Goal: Contribute content: Contribute content

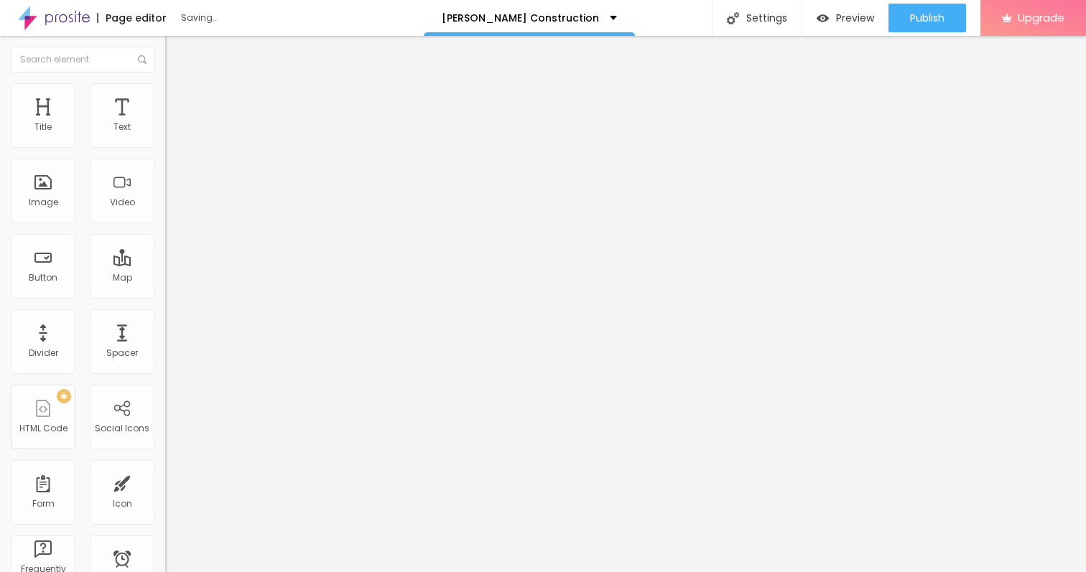
click at [165, 124] on span "Add image" at bounding box center [194, 117] width 59 height 12
click at [178, 99] on span "Style" at bounding box center [188, 93] width 21 height 12
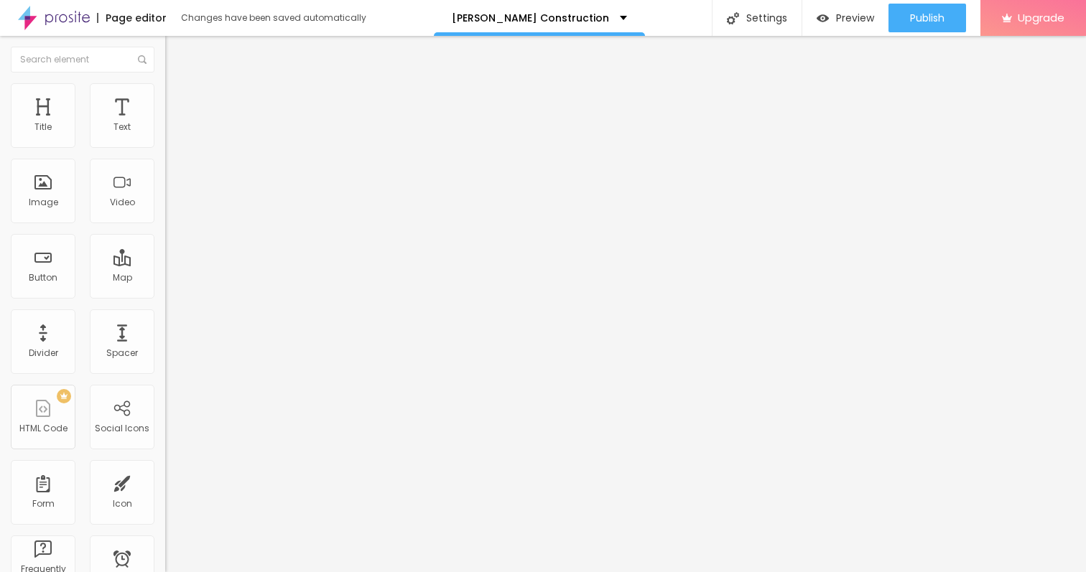
type input "60"
click at [165, 147] on input "range" at bounding box center [211, 141] width 93 height 11
type input "75"
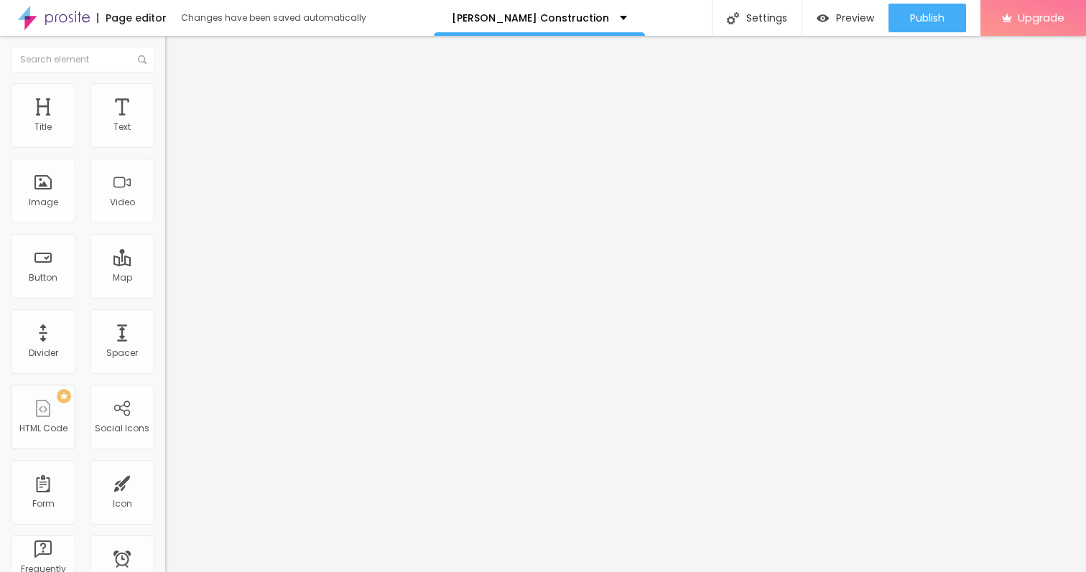
click at [165, 147] on input "range" at bounding box center [211, 141] width 93 height 11
type input "100"
click at [165, 147] on input "range" at bounding box center [211, 141] width 93 height 11
click at [165, 148] on div at bounding box center [247, 142] width 165 height 13
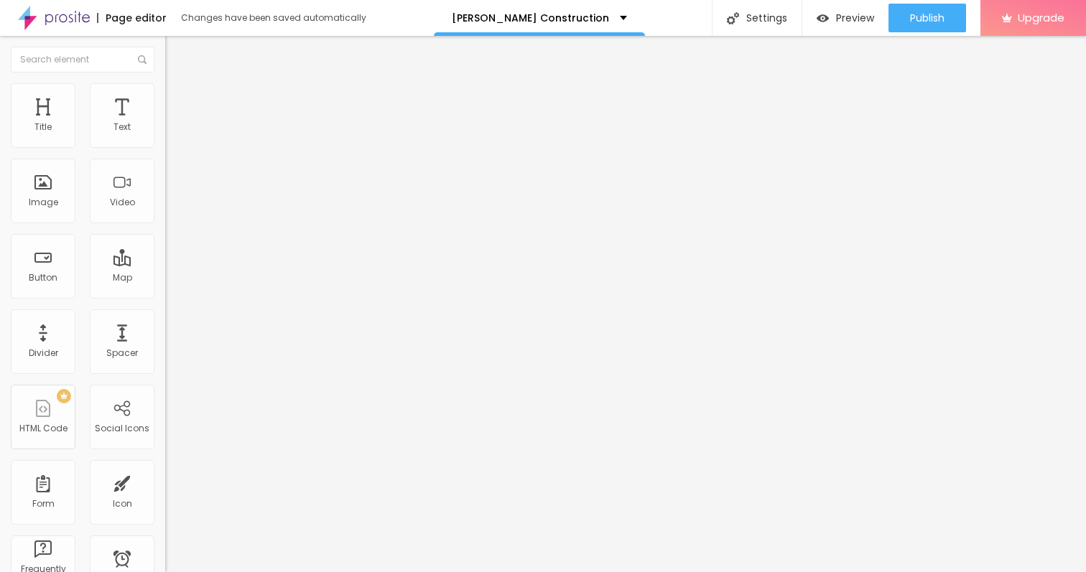
type input "75"
click at [165, 147] on input "range" at bounding box center [211, 141] width 93 height 11
type input "70"
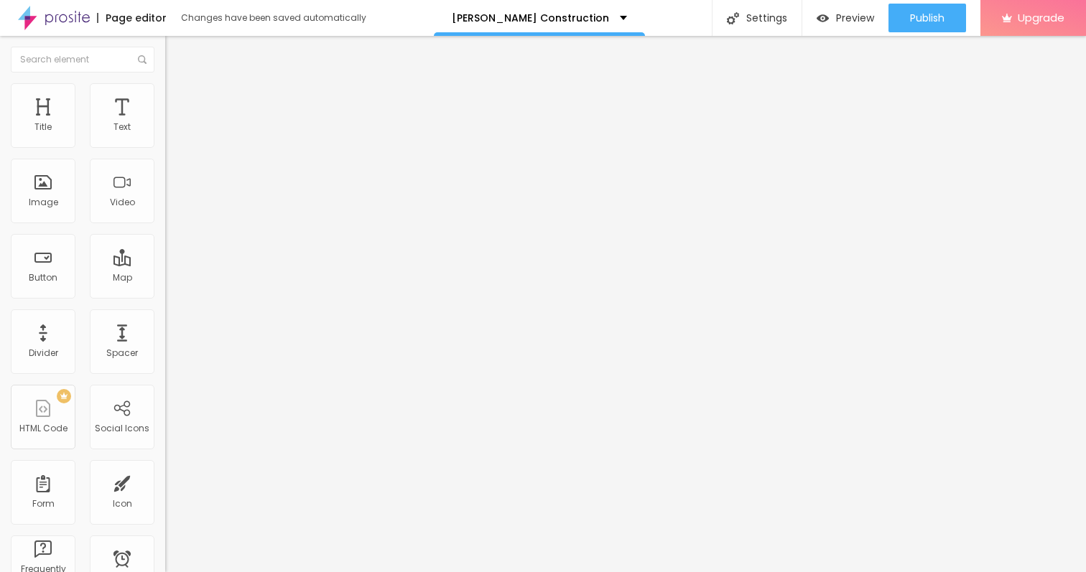
click at [165, 147] on input "range" at bounding box center [211, 141] width 93 height 11
type input "65"
click at [165, 147] on input "range" at bounding box center [211, 141] width 93 height 11
type input "4"
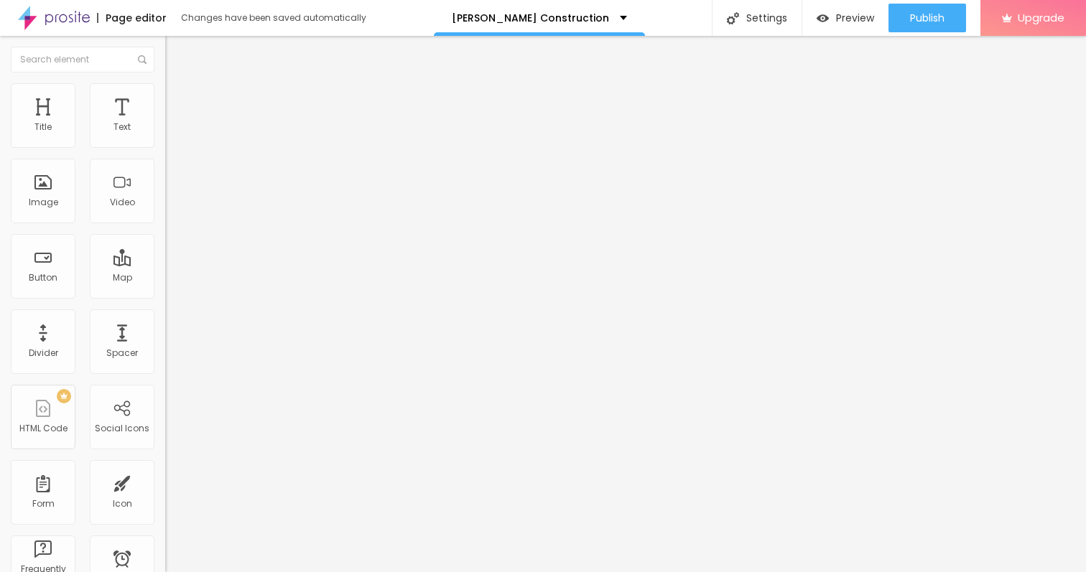
type input "4"
type input "18"
type input "25"
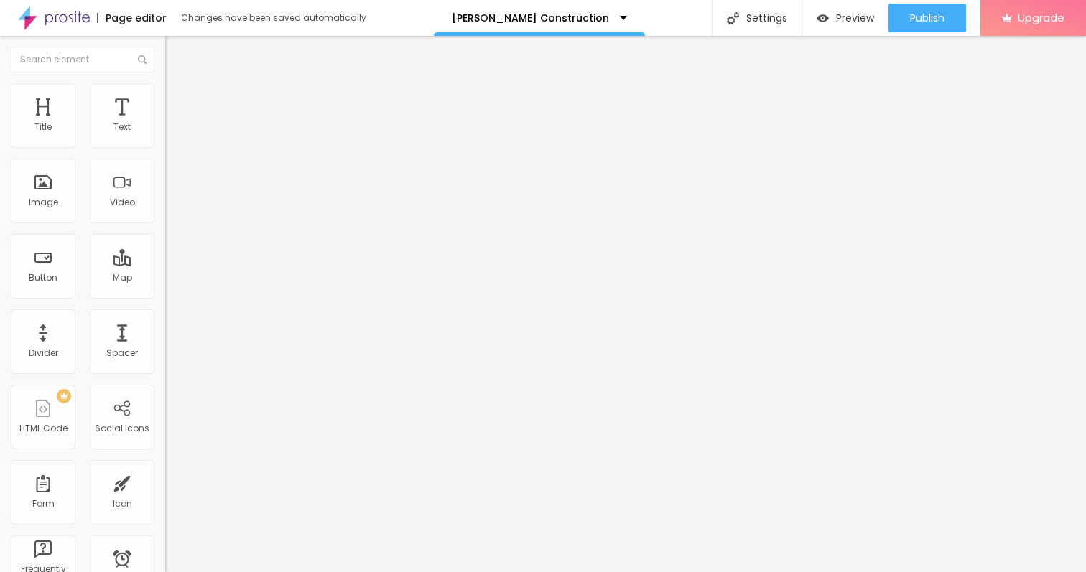
type input "24"
type input "23"
type input "22"
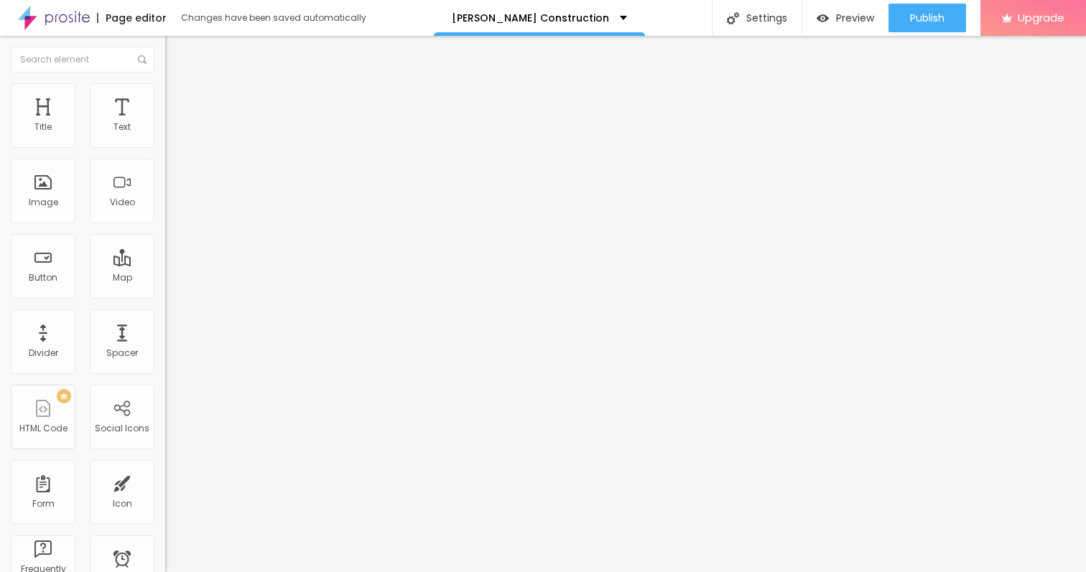
type input "22"
type input "21"
type input "20"
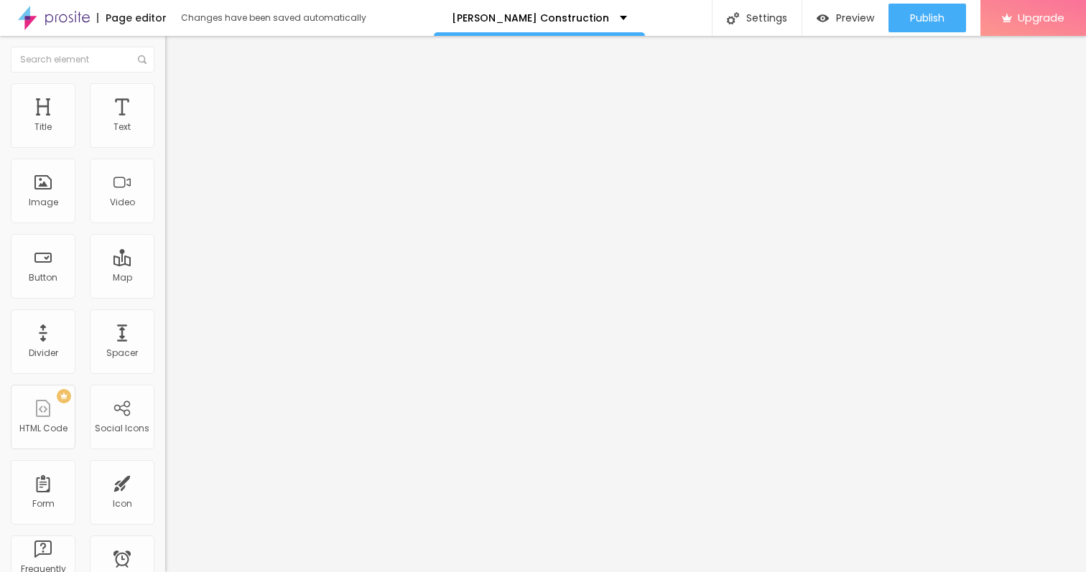
type input "19"
type input "18"
type input "17"
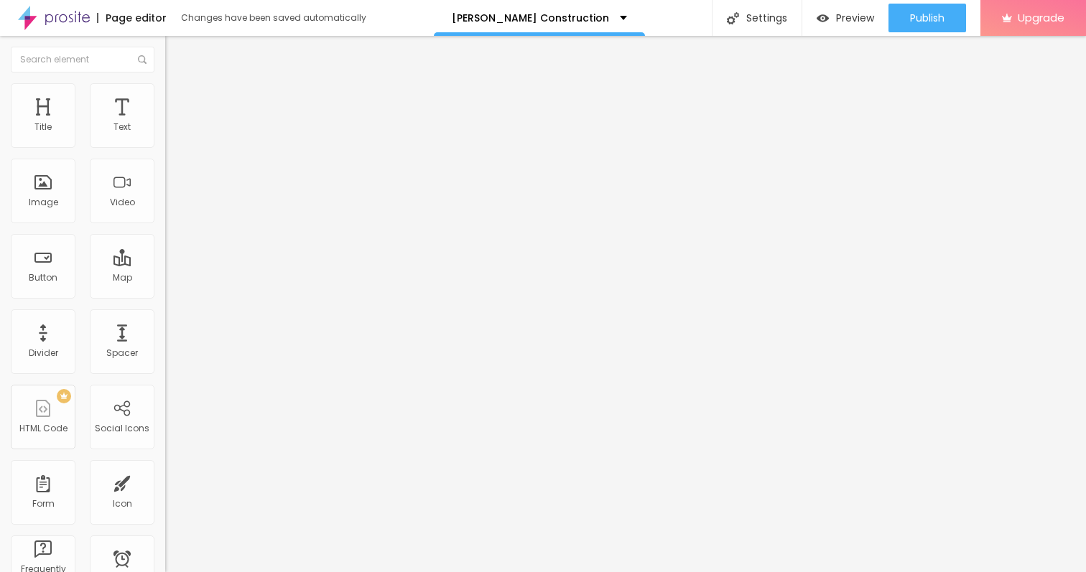
type input "17"
type input "16"
click at [165, 315] on input "range" at bounding box center [211, 320] width 93 height 11
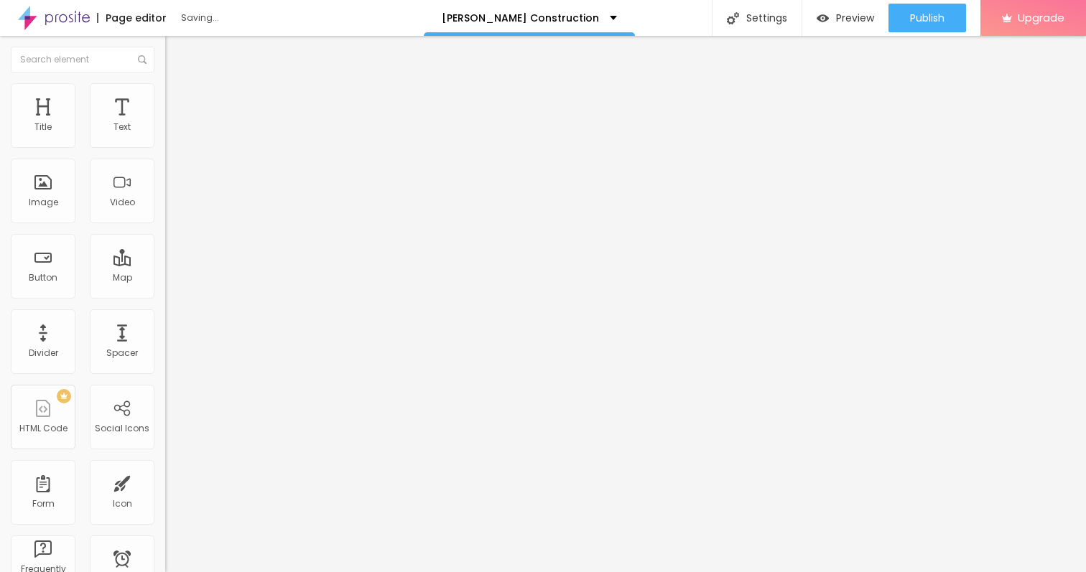
click at [165, 264] on div "Edit Image Content Style Advanced Size 65 px % 16 Border radius Shadow DISABLED…" at bounding box center [247, 304] width 165 height 536
click at [165, 98] on li "Advanced" at bounding box center [247, 105] width 165 height 14
type input "14"
type input "16"
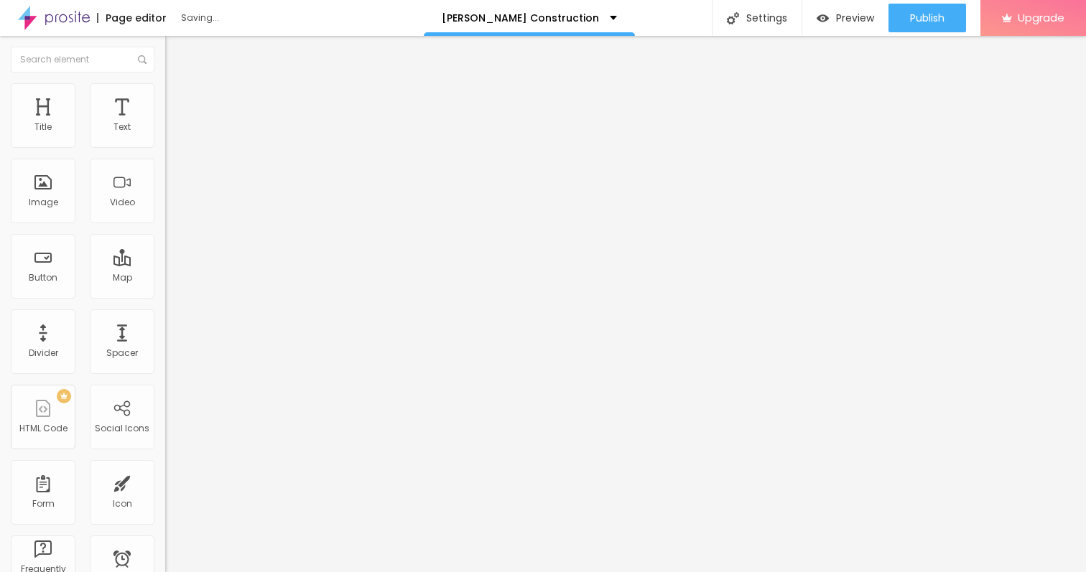
type input "16"
type input "17"
type input "18"
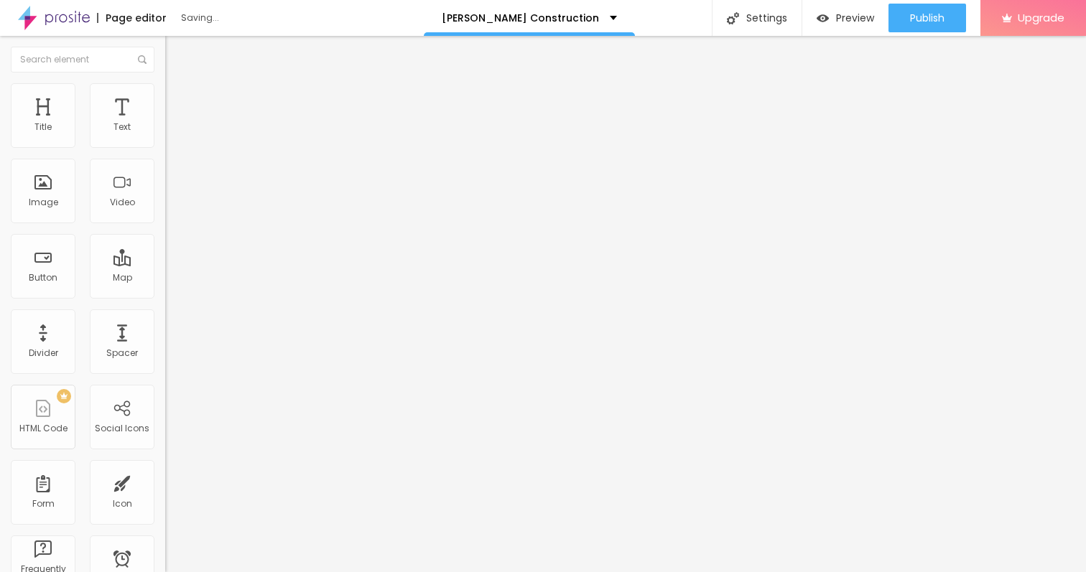
type input "19"
click at [165, 279] on input "range" at bounding box center [211, 284] width 93 height 11
type input "11"
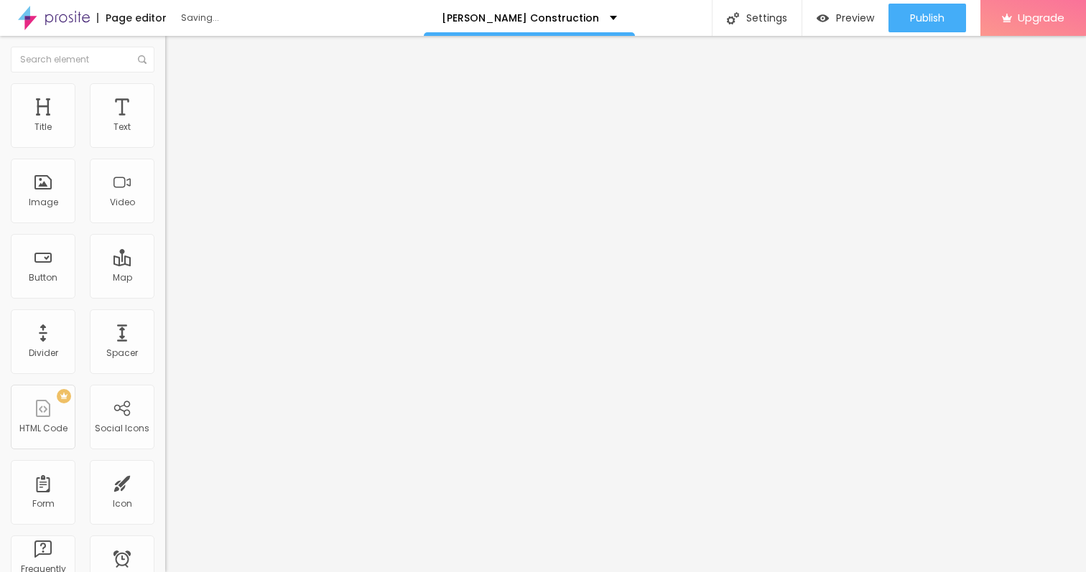
type input "11"
type input "14"
type input "18"
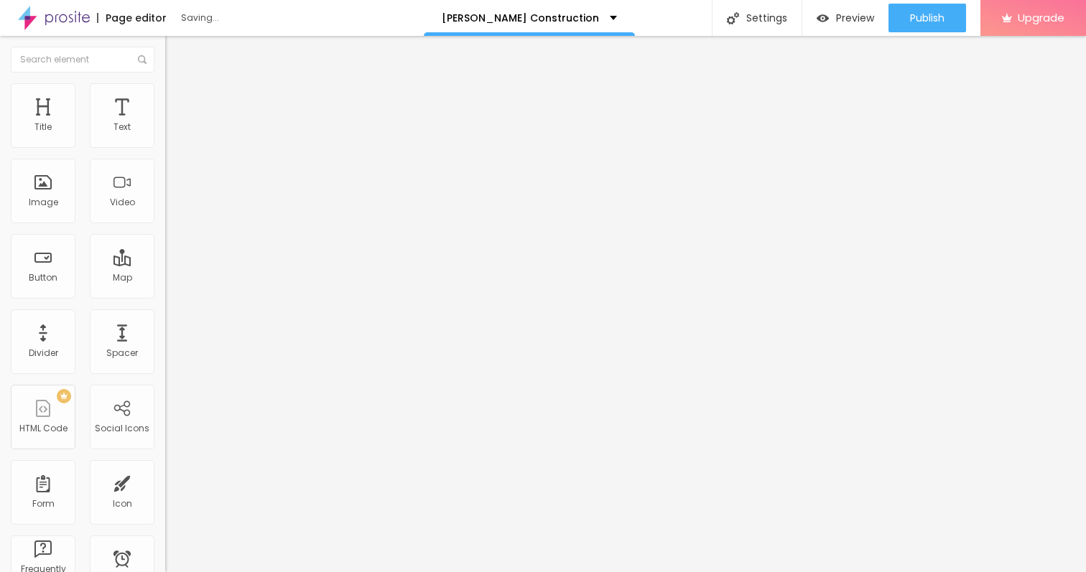
type input "19"
drag, startPoint x: 42, startPoint y: 168, endPoint x: 50, endPoint y: 169, distance: 7.3
click at [165, 482] on input "range" at bounding box center [211, 487] width 93 height 11
type input "18"
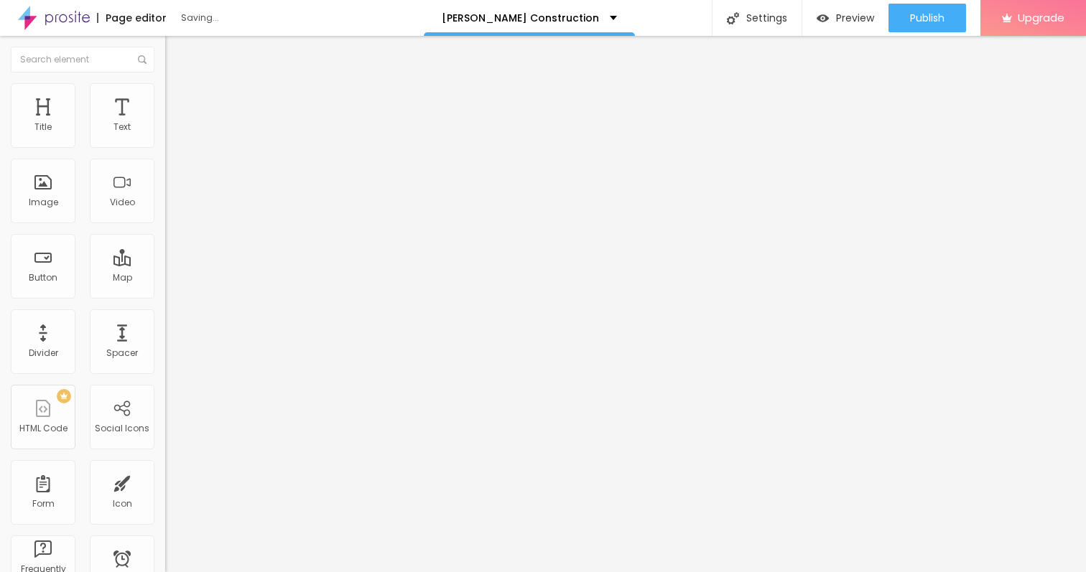
type input "18"
type input "17"
click at [165, 482] on input "range" at bounding box center [211, 487] width 93 height 11
type input "19"
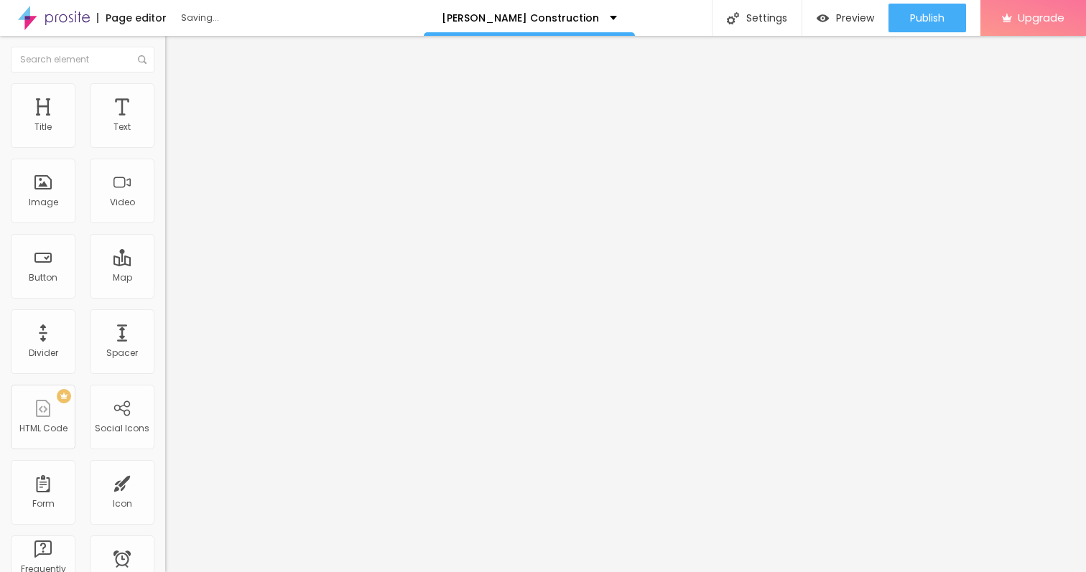
type input "19"
type input "21"
type input "22"
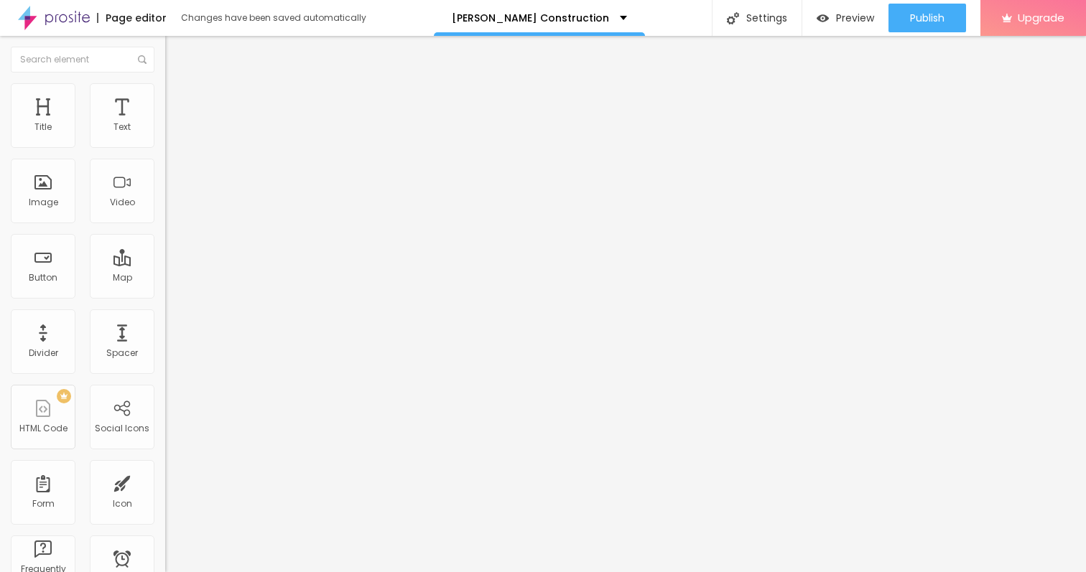
type input "23"
type input "29"
type input "44"
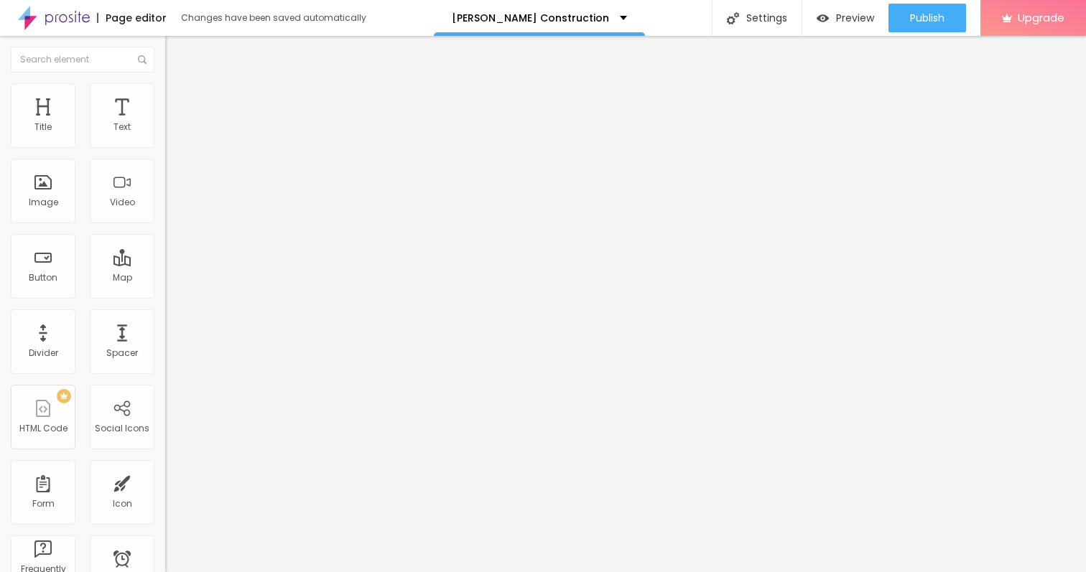
type input "44"
type input "49"
type input "50"
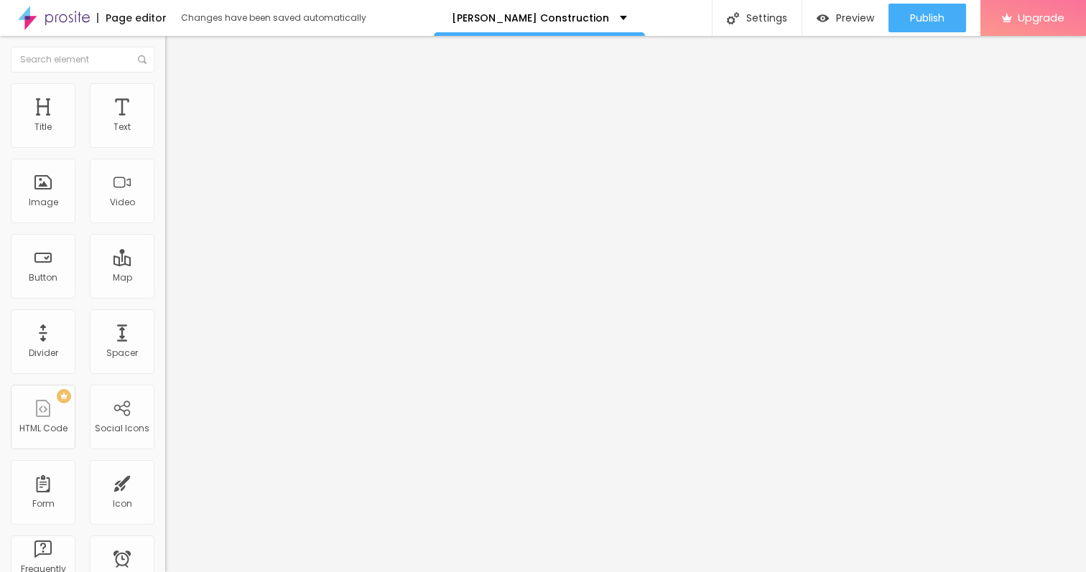
type input "49"
type input "47"
type input "46"
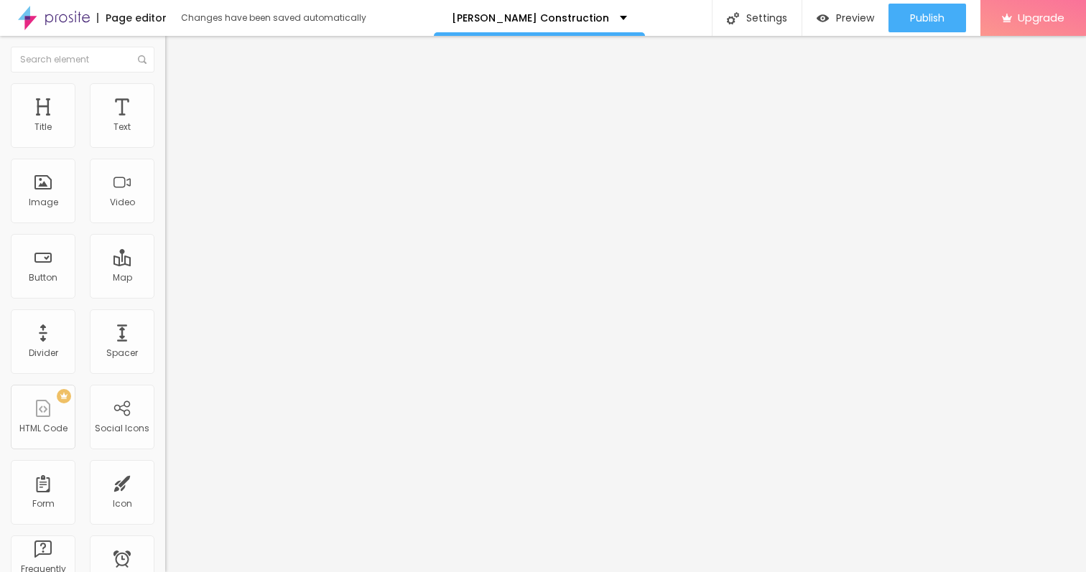
type input "46"
type input "45"
type input "44"
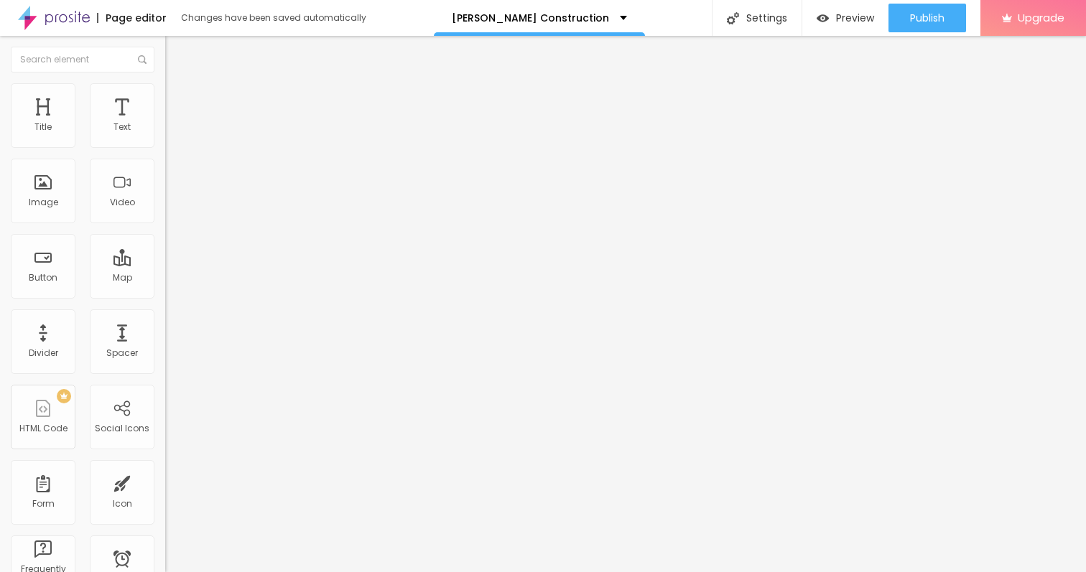
type input "43"
type input "42"
type input "41"
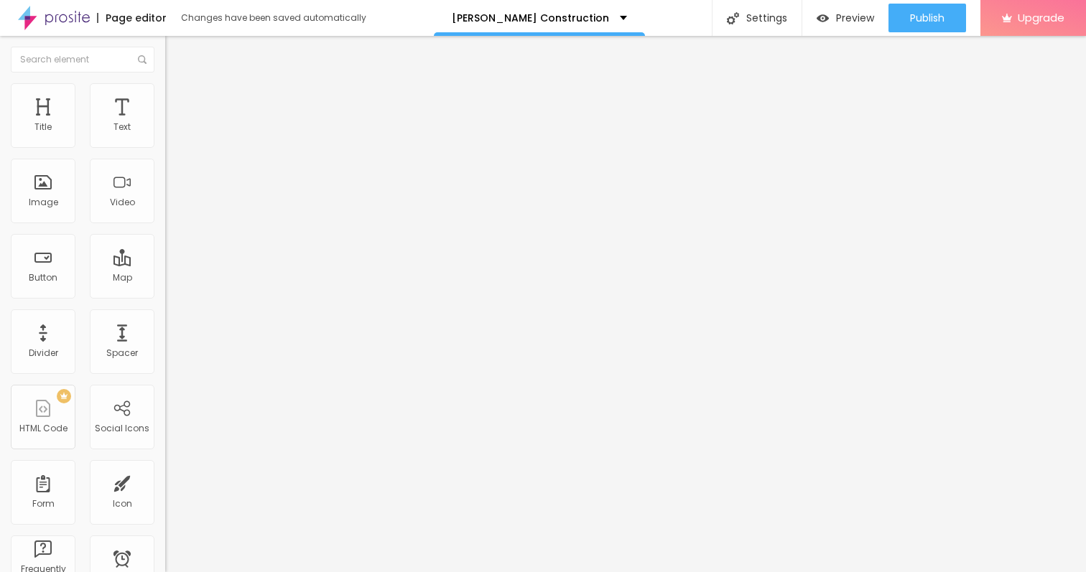
type input "41"
type input "40"
type input "39"
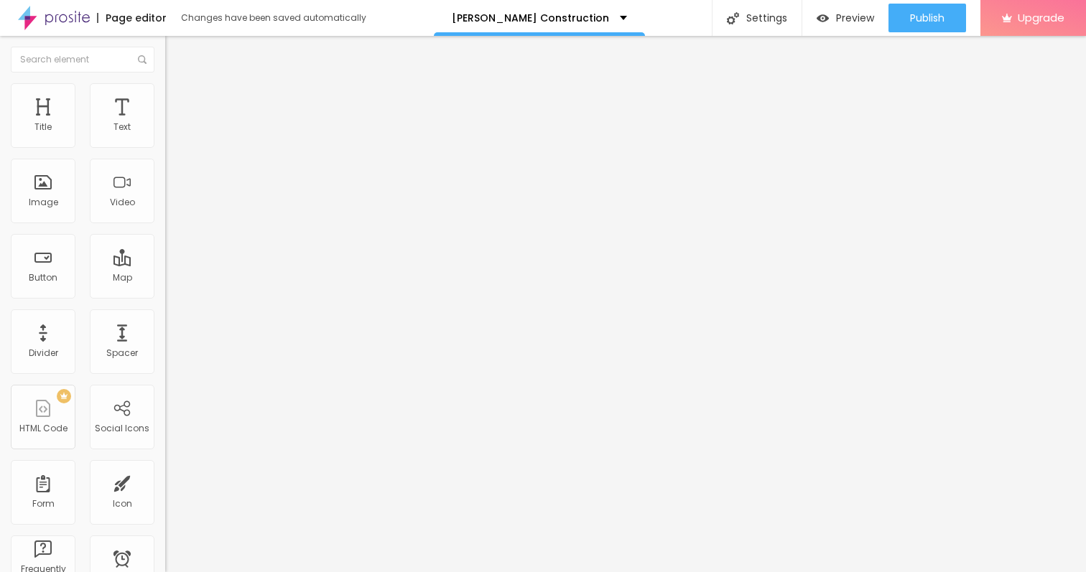
type input "35"
type input "32"
type input "31"
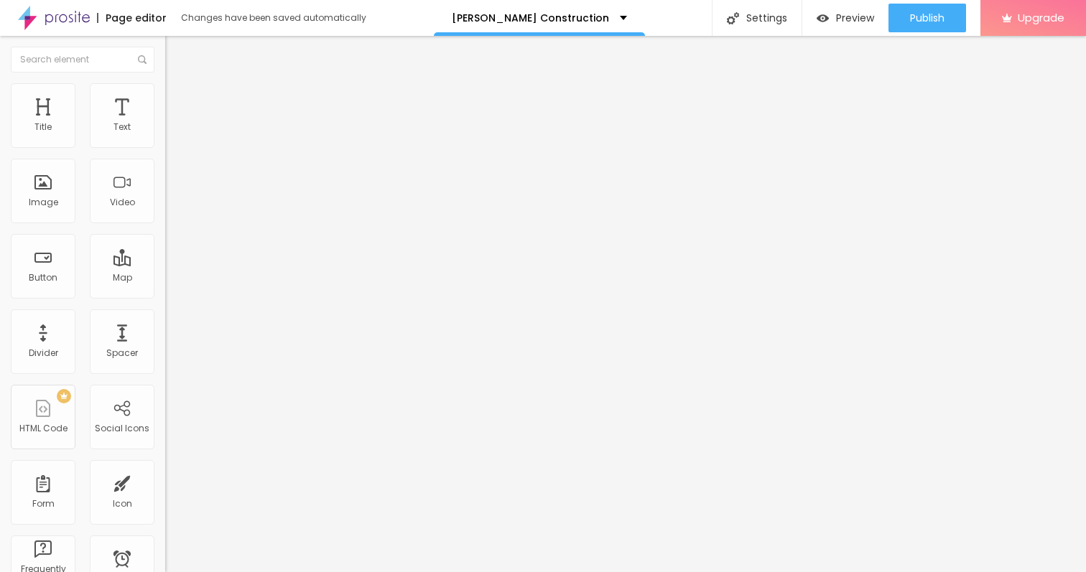
type input "31"
drag, startPoint x: 48, startPoint y: 169, endPoint x: 60, endPoint y: 170, distance: 12.2
click at [165, 482] on input "range" at bounding box center [211, 487] width 93 height 11
type input "30"
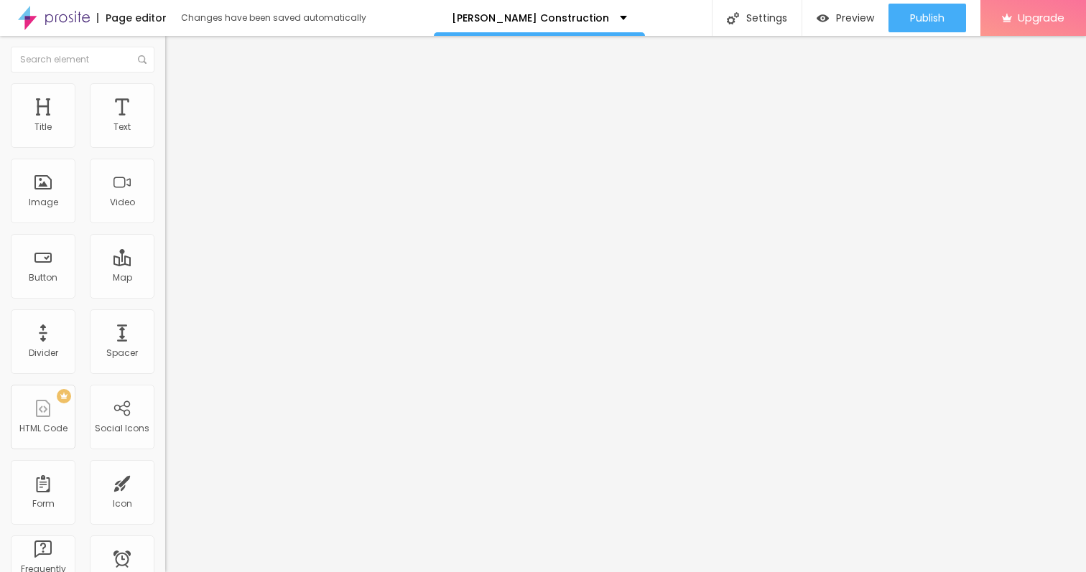
type input "30"
click at [165, 482] on input "range" at bounding box center [211, 487] width 93 height 11
click at [116, 118] on div "Text" at bounding box center [122, 115] width 65 height 65
click at [121, 126] on div "Text" at bounding box center [121, 127] width 17 height 10
click at [171, 134] on icon "button" at bounding box center [175, 129] width 9 height 9
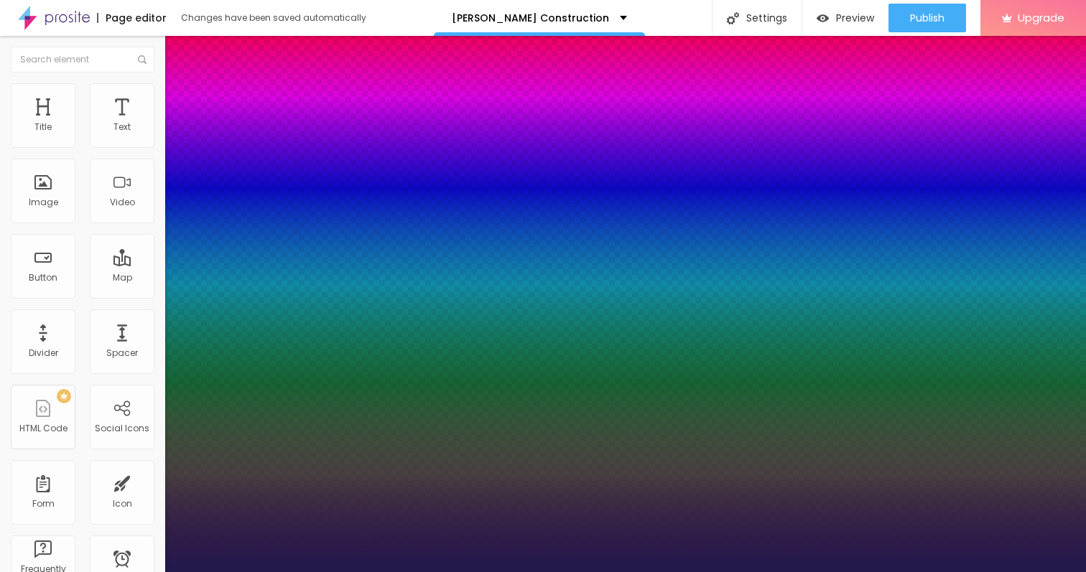
type input "15"
type input "1"
type input "16"
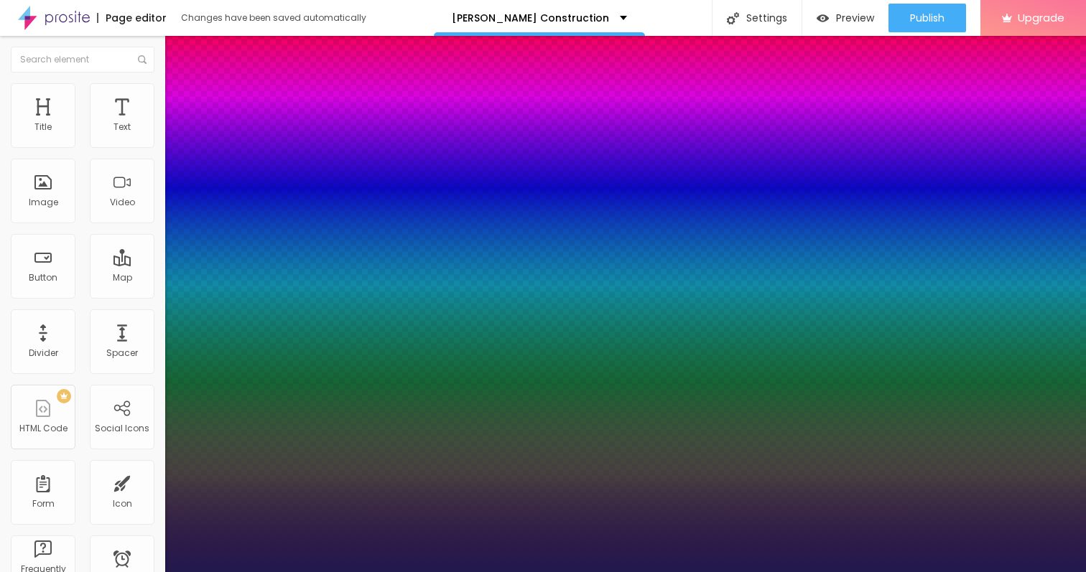
type input "1"
type input "19"
type input "1"
type input "21"
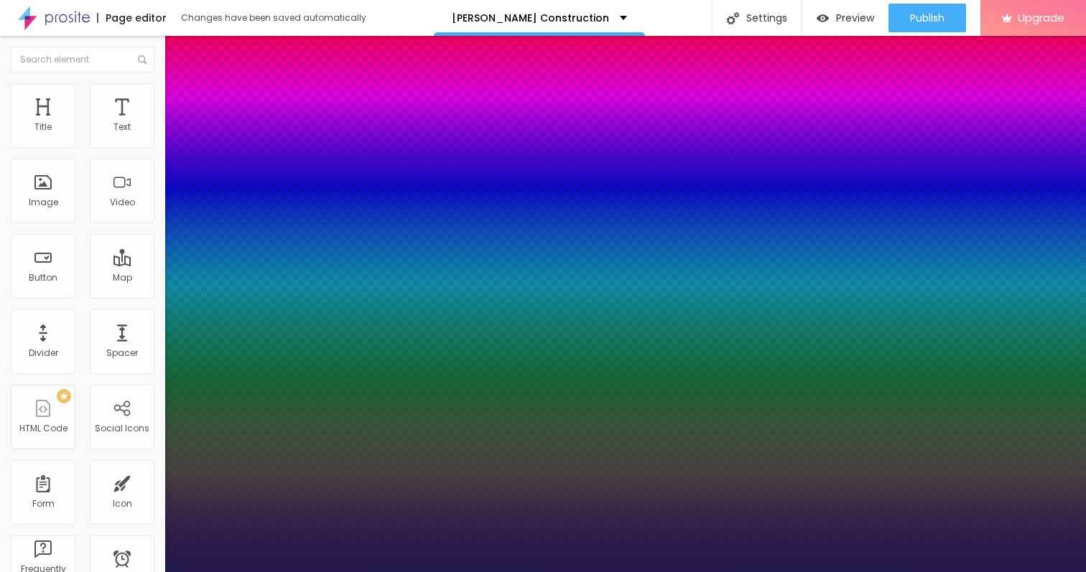
type input "21"
type input "1"
type input "22"
type input "1"
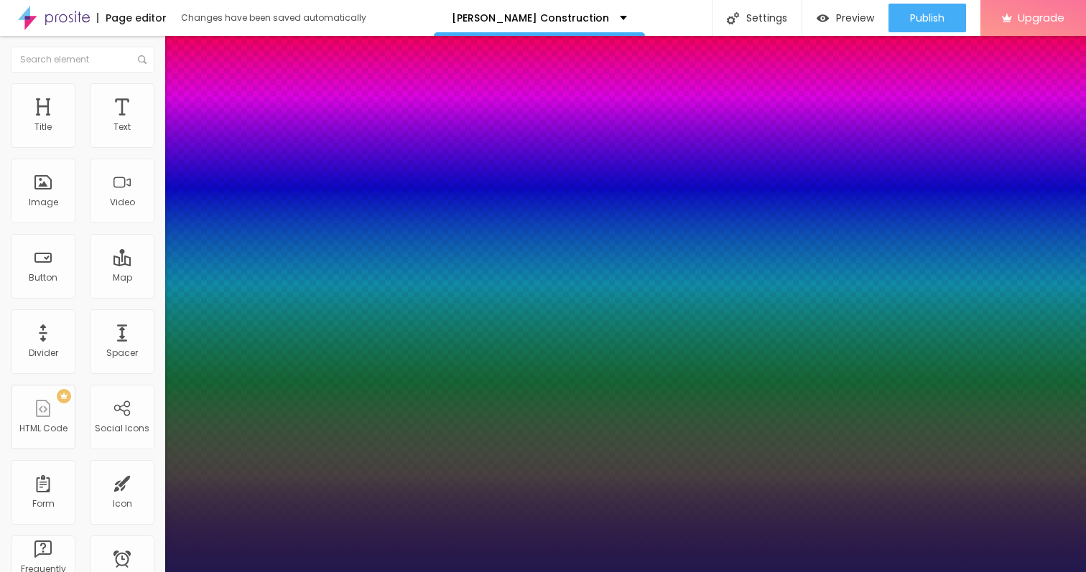
type input "25"
type input "1"
type input "30"
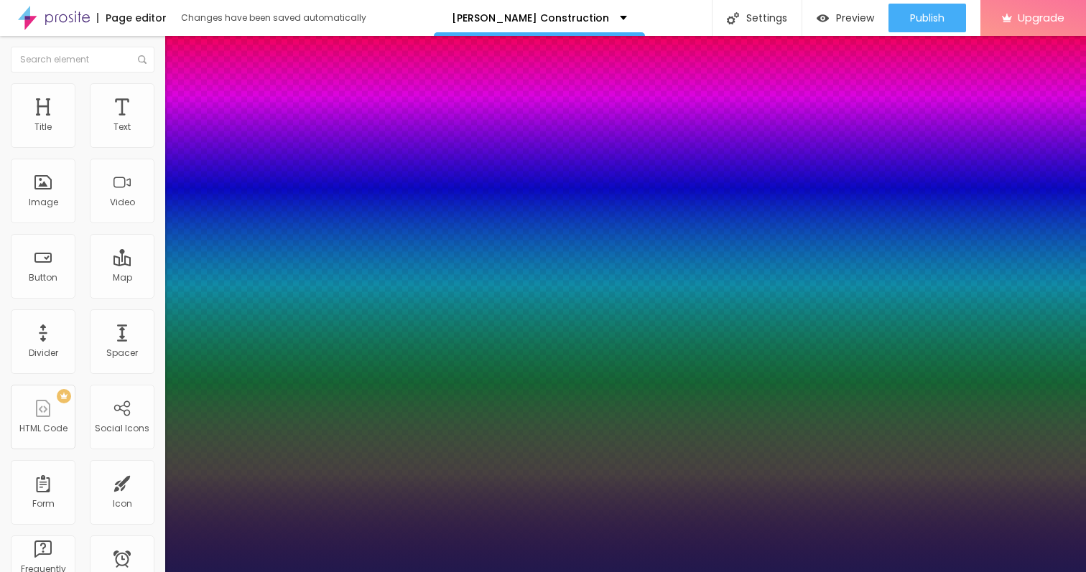
type input "1"
type input "32"
type input "1"
drag, startPoint x: 192, startPoint y: 241, endPoint x: 212, endPoint y: 243, distance: 19.4
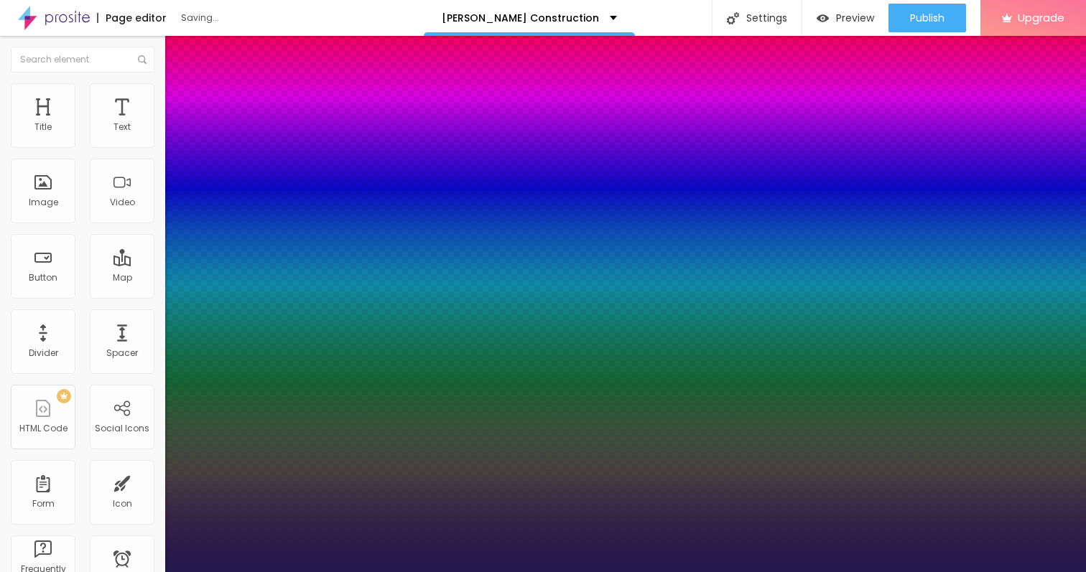
type input "32"
type input "1"
type input "31"
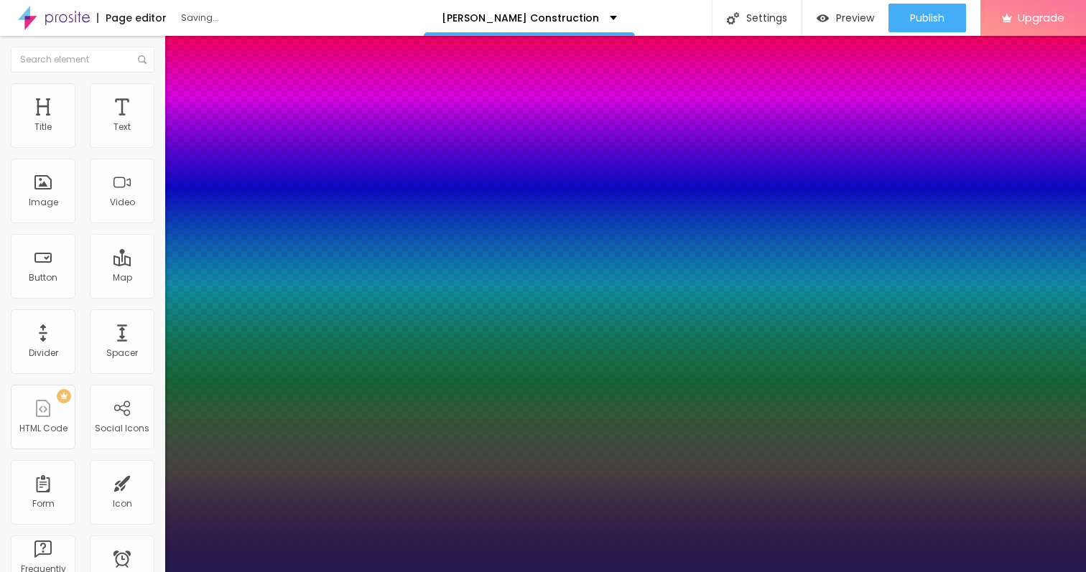
type input "1"
type input "28"
type input "1"
type input "26"
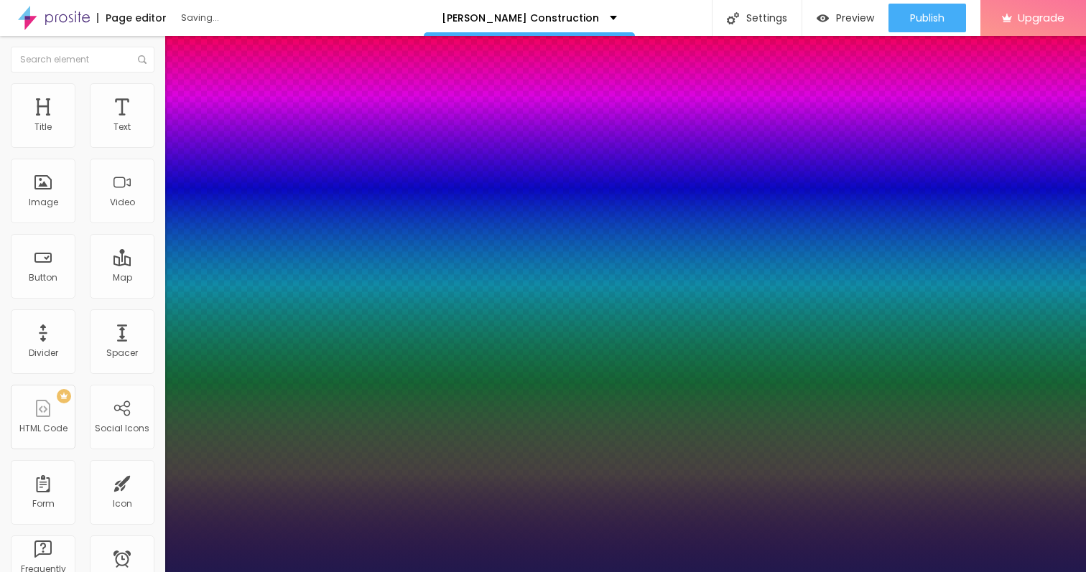
type input "26"
type input "1"
type input "26"
click at [782, 572] on div at bounding box center [543, 572] width 1086 height 0
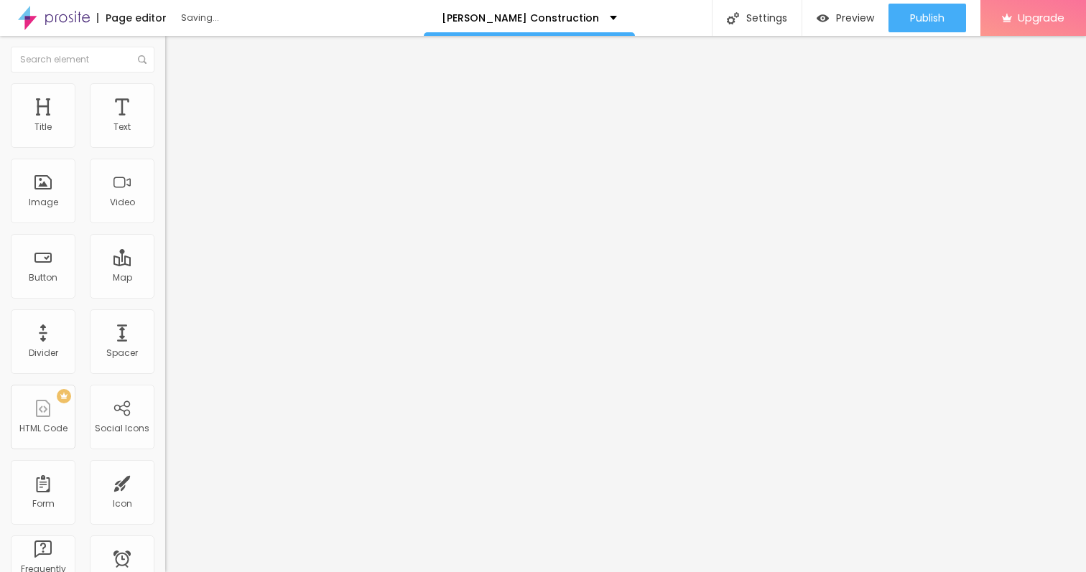
click at [165, 98] on li "Advanced" at bounding box center [247, 90] width 165 height 14
type input "13"
type input "14"
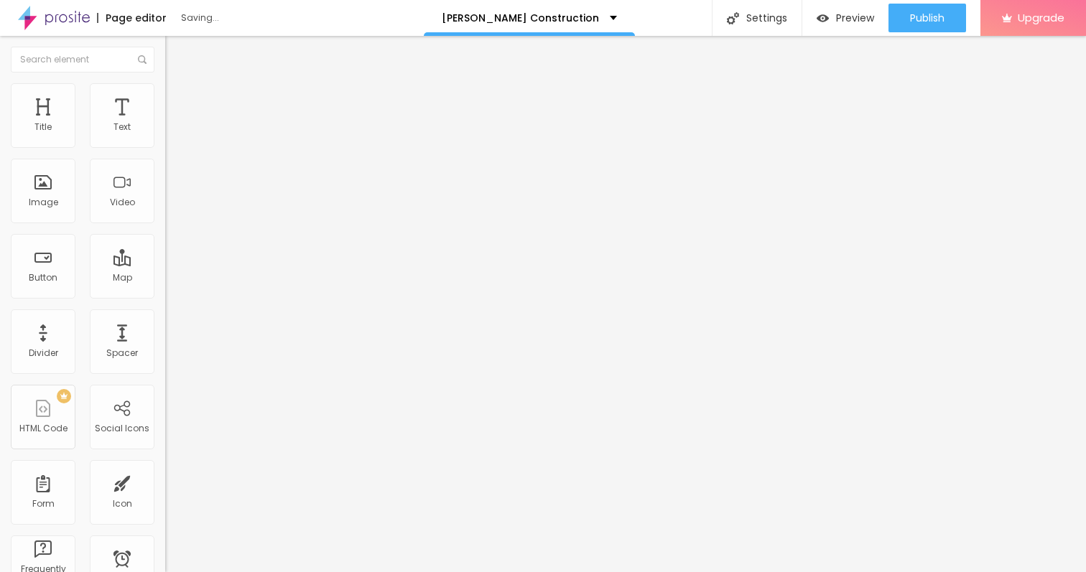
type input "16"
type input "18"
type input "19"
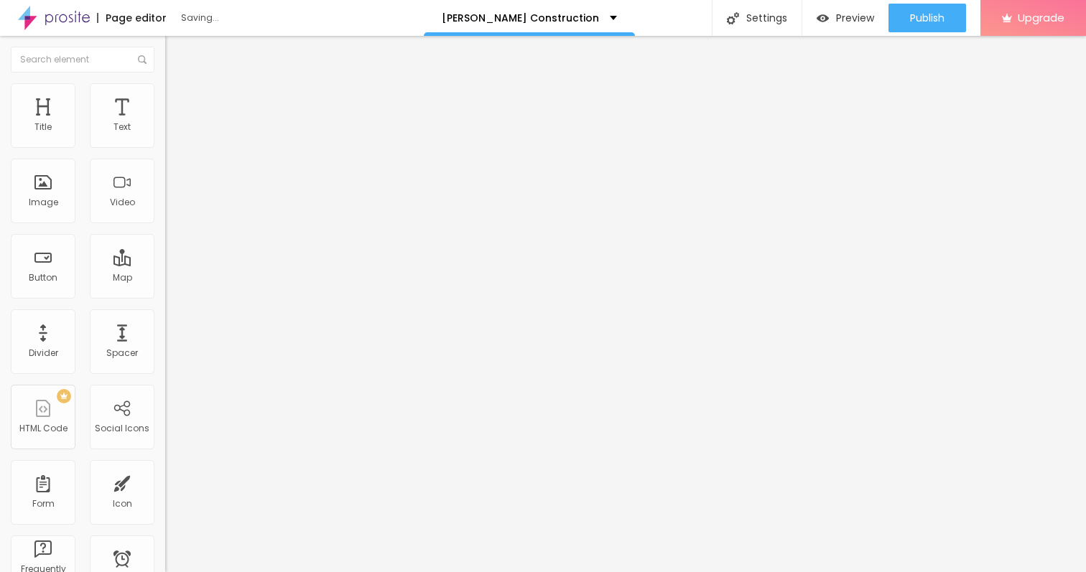
type input "19"
type input "20"
drag, startPoint x: 43, startPoint y: 138, endPoint x: 50, endPoint y: 140, distance: 7.5
type input "20"
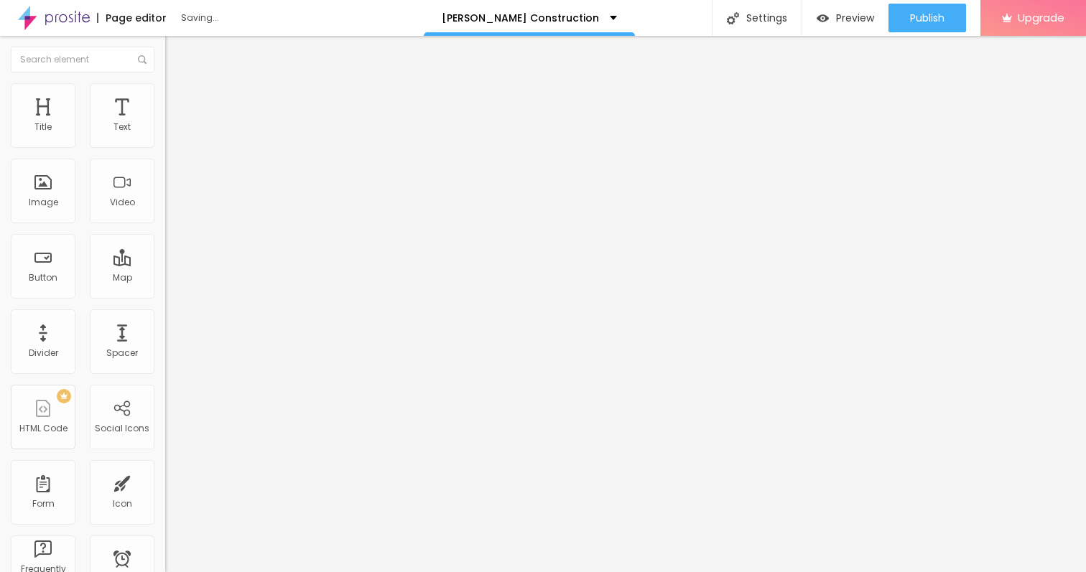
click at [165, 264] on input "range" at bounding box center [211, 269] width 93 height 11
type input "9"
type input "10"
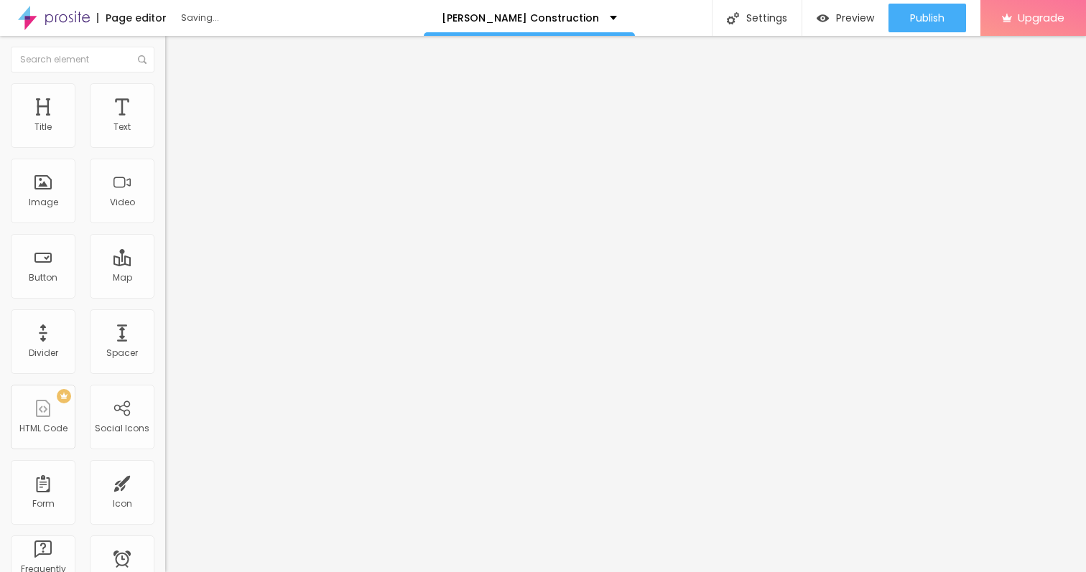
type input "11"
type input "12"
type input "13"
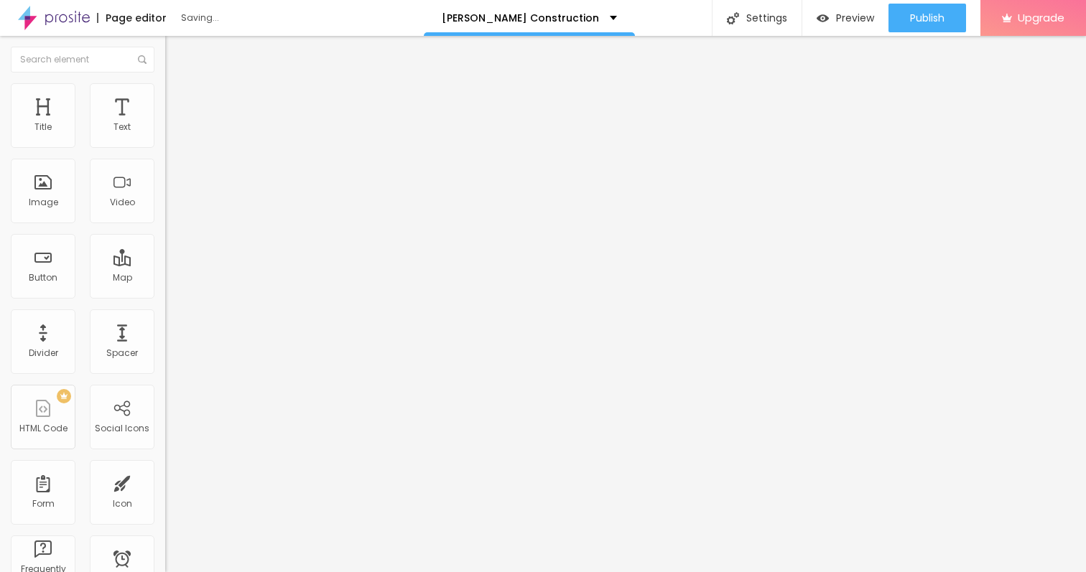
type input "13"
type input "21"
type input "26"
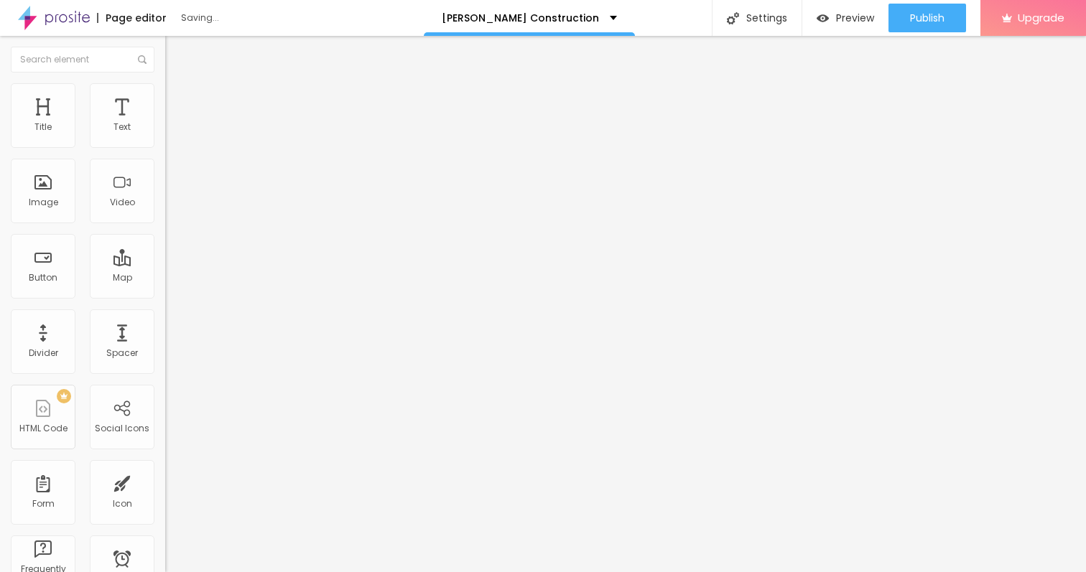
type input "27"
drag, startPoint x: 42, startPoint y: 165, endPoint x: 57, endPoint y: 165, distance: 15.1
click at [165, 468] on input "range" at bounding box center [211, 473] width 93 height 11
type input "29"
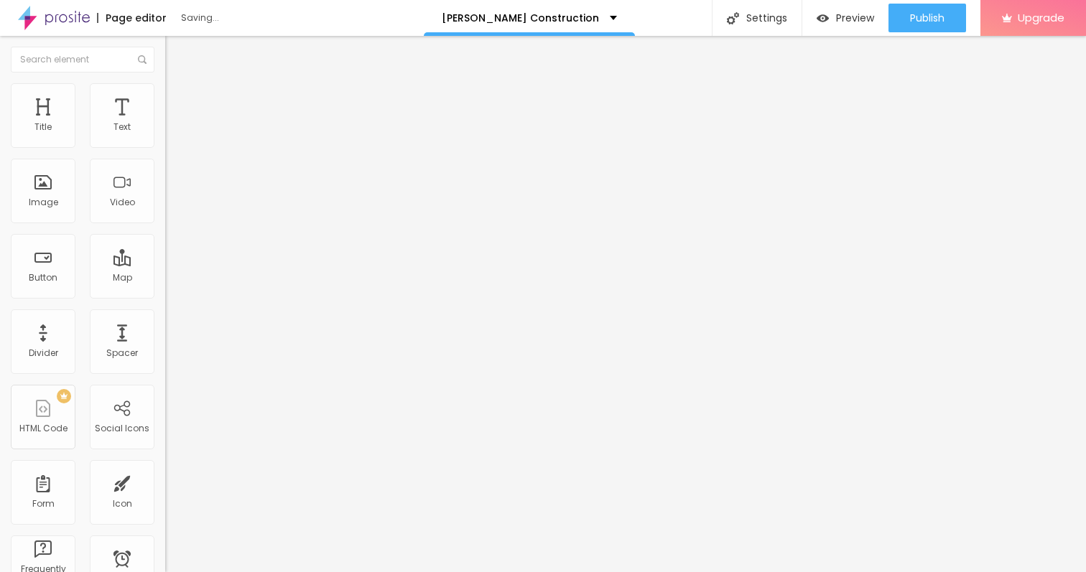
type input "29"
type input "30"
type input "32"
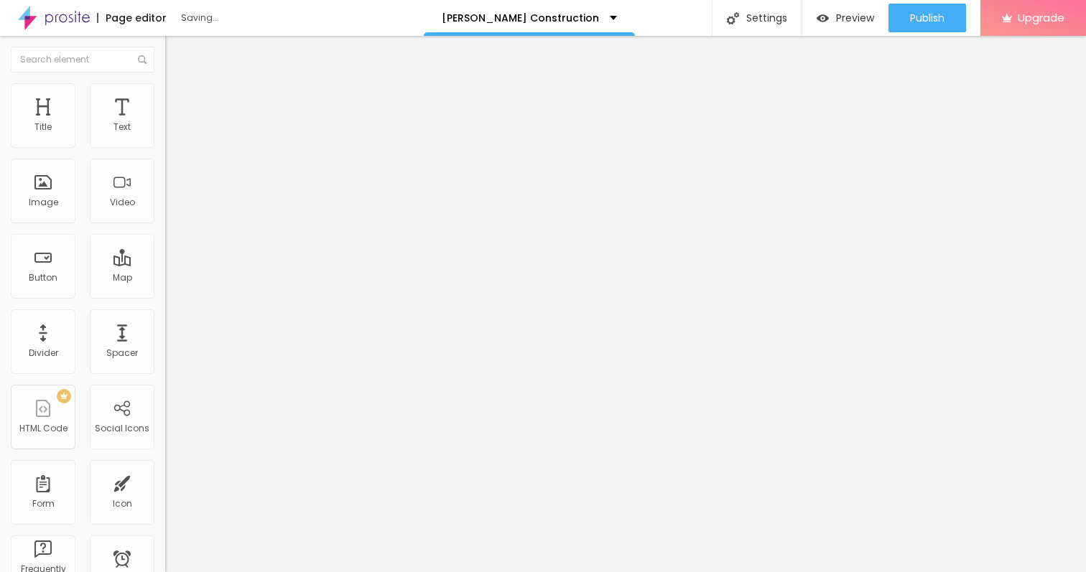
type input "36"
type input "37"
type input "38"
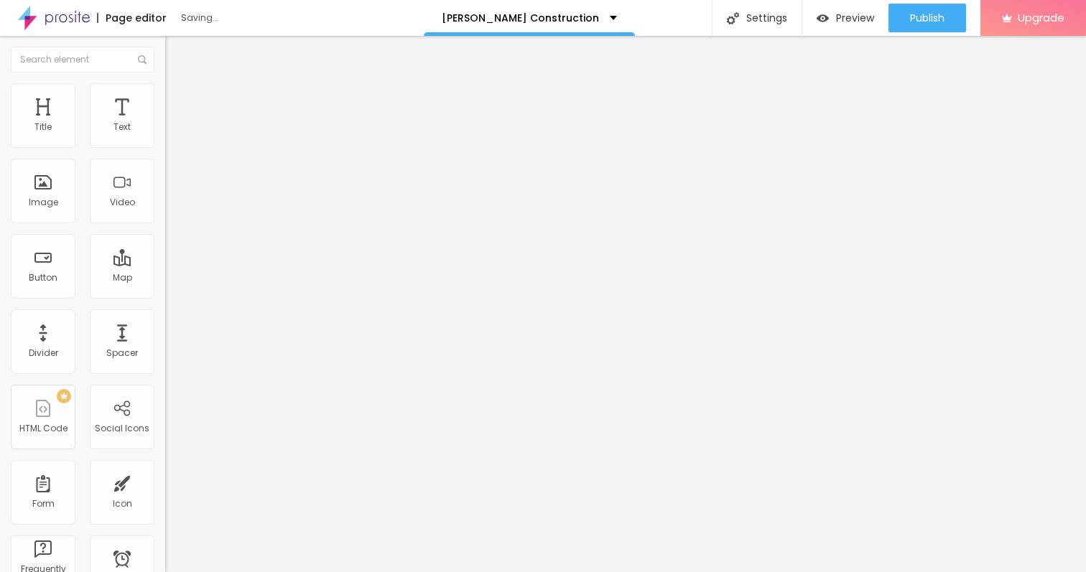
type input "38"
type input "45"
type input "53"
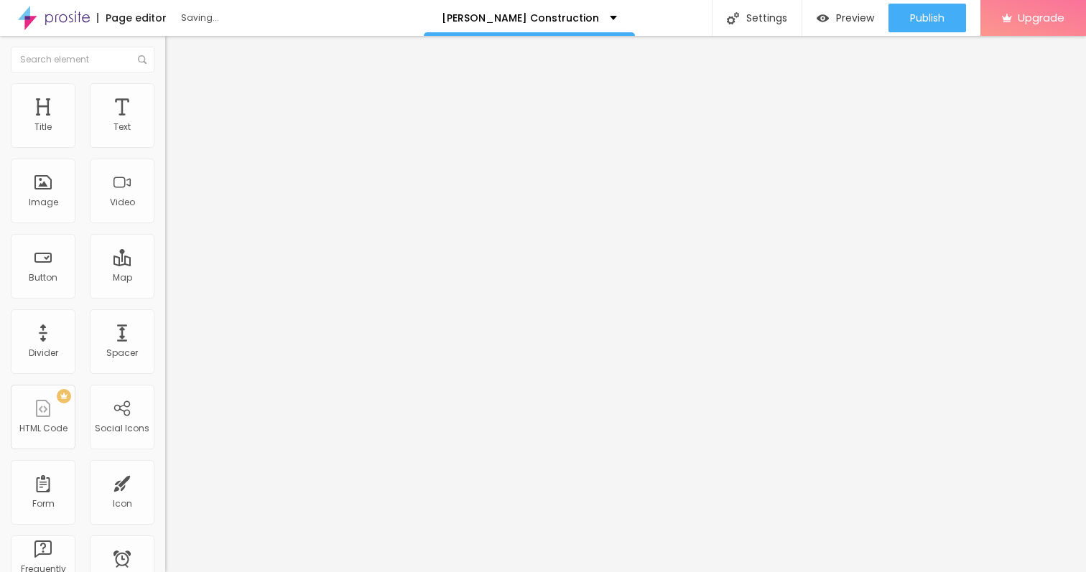
type input "55"
type input "54"
type input "53"
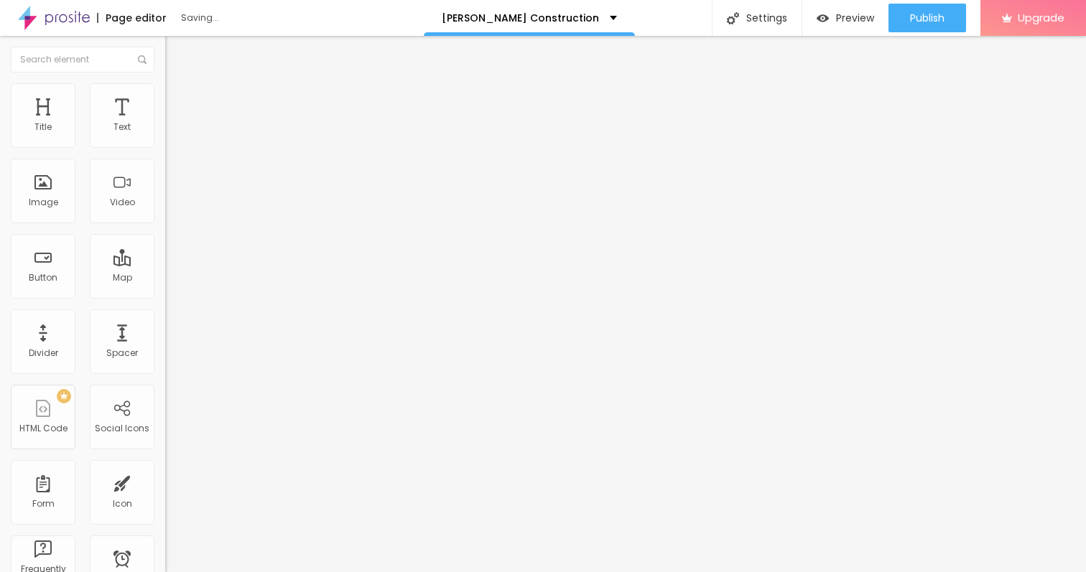
type input "53"
type input "52"
type input "51"
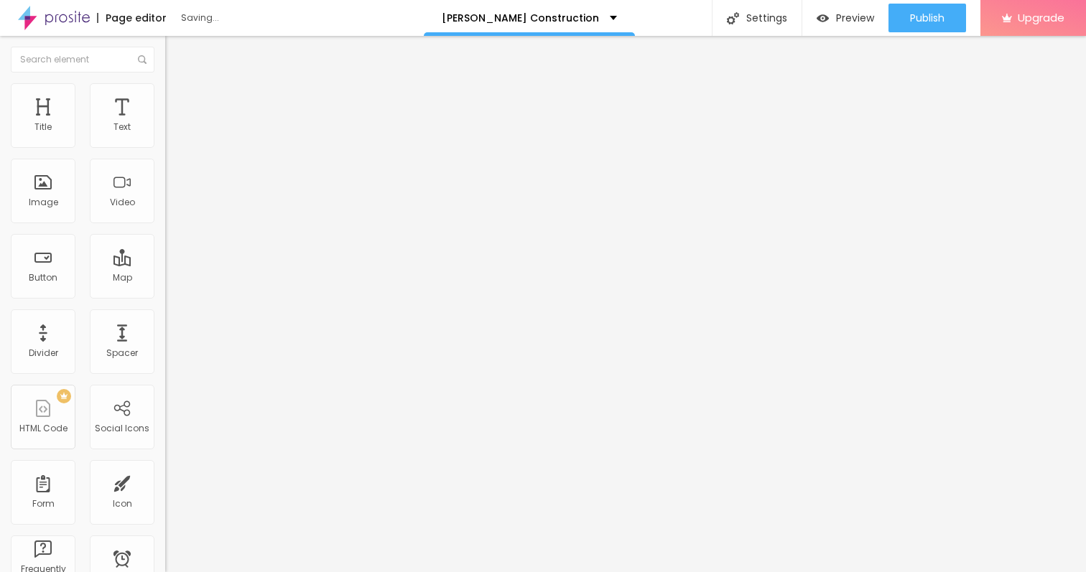
type input "50"
type input "48"
drag, startPoint x: 58, startPoint y: 171, endPoint x: 70, endPoint y: 170, distance: 12.2
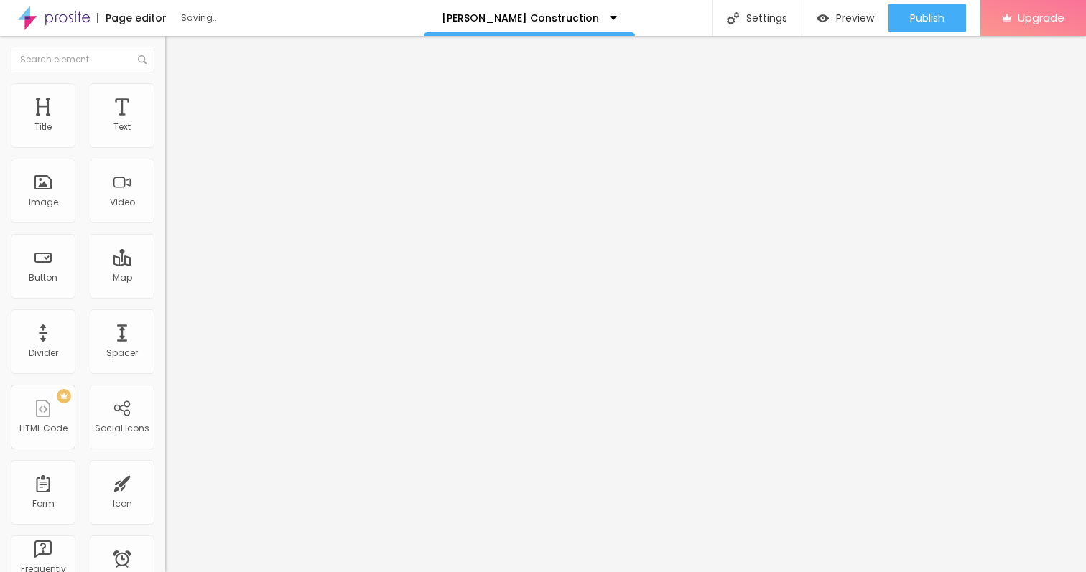
click at [165, 468] on input "range" at bounding box center [211, 473] width 93 height 11
drag, startPoint x: 73, startPoint y: 167, endPoint x: 62, endPoint y: 177, distance: 14.2
click at [165, 468] on input "range" at bounding box center [211, 473] width 93 height 11
click at [165, 98] on ul "Style Advanced" at bounding box center [247, 83] width 165 height 29
click at [176, 50] on img "button" at bounding box center [181, 52] width 11 height 11
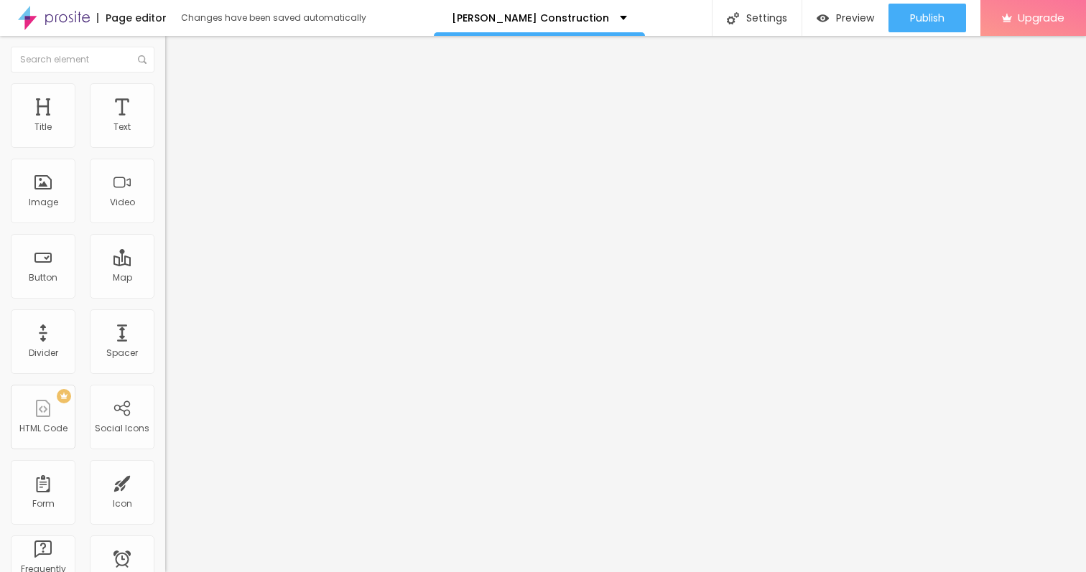
click at [165, 135] on input "Click me" at bounding box center [251, 128] width 172 height 14
paste input "→ VIEW DOCUMENT HERE"
click at [178, 99] on span "Advanced" at bounding box center [201, 93] width 47 height 12
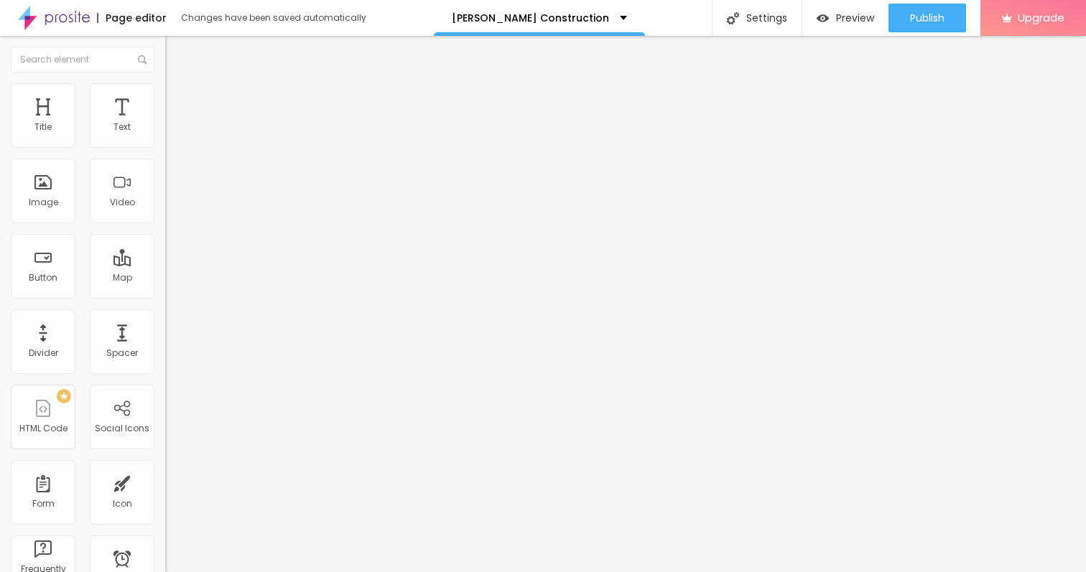
click at [165, 83] on li "Style" at bounding box center [247, 76] width 165 height 14
click at [177, 128] on icon "button" at bounding box center [178, 126] width 3 height 3
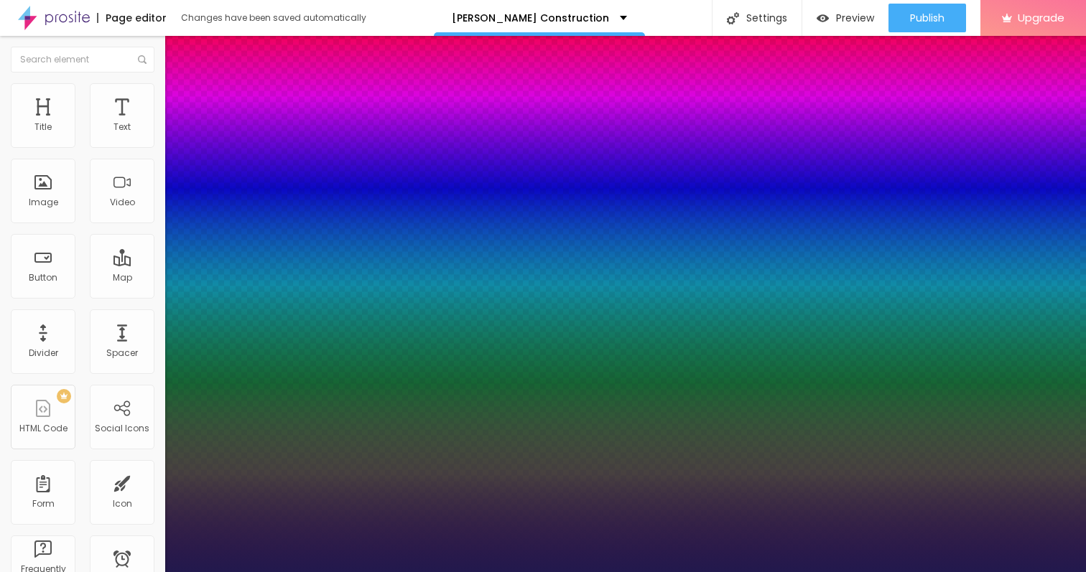
drag, startPoint x: 184, startPoint y: 275, endPoint x: 215, endPoint y: 276, distance: 30.9
click at [381, 572] on div at bounding box center [543, 572] width 1086 height 0
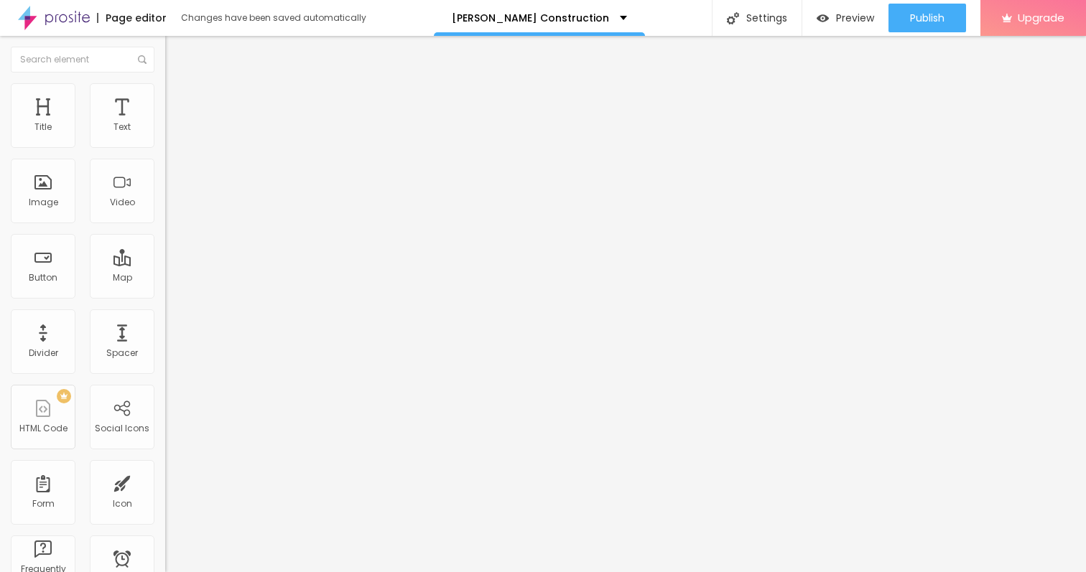
click at [171, 134] on icon "button" at bounding box center [175, 129] width 9 height 9
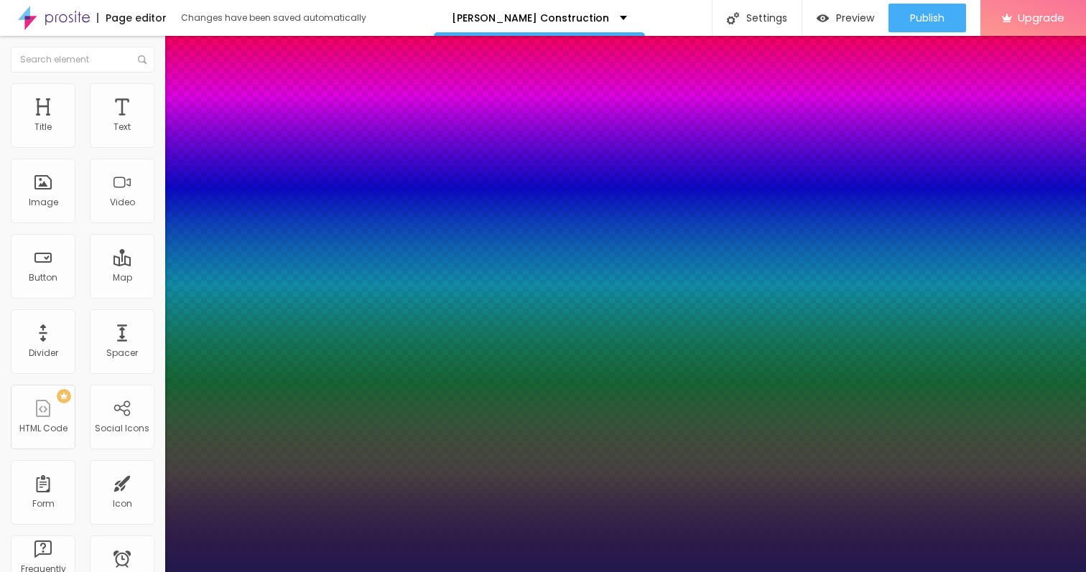
drag, startPoint x: 213, startPoint y: 276, endPoint x: 203, endPoint y: 274, distance: 11.1
click at [377, 572] on div at bounding box center [543, 572] width 1086 height 0
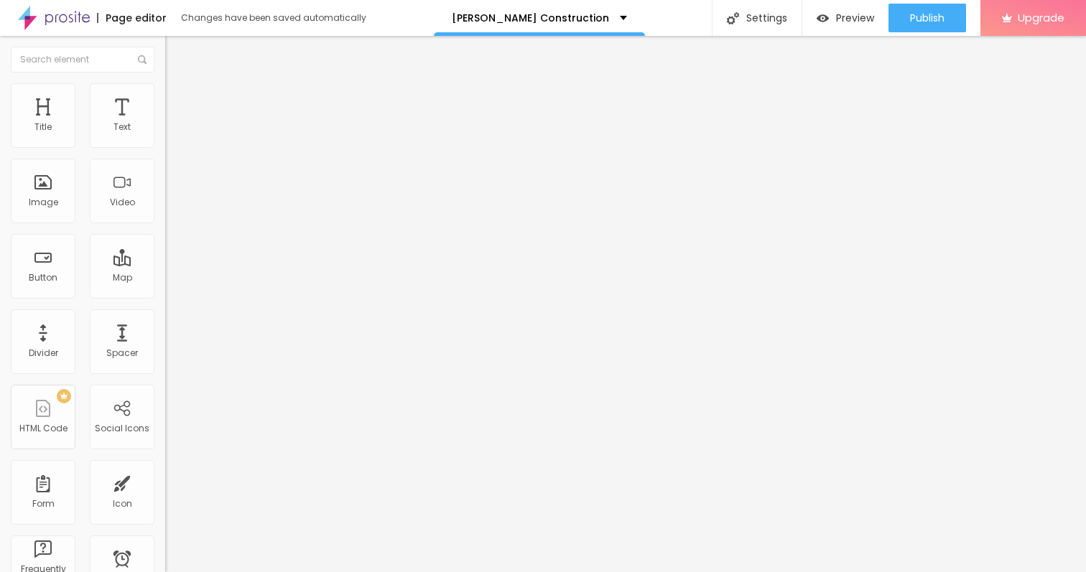
click at [165, 296] on input "https://" at bounding box center [251, 289] width 172 height 14
paste input "[URL][DOMAIN_NAME]"
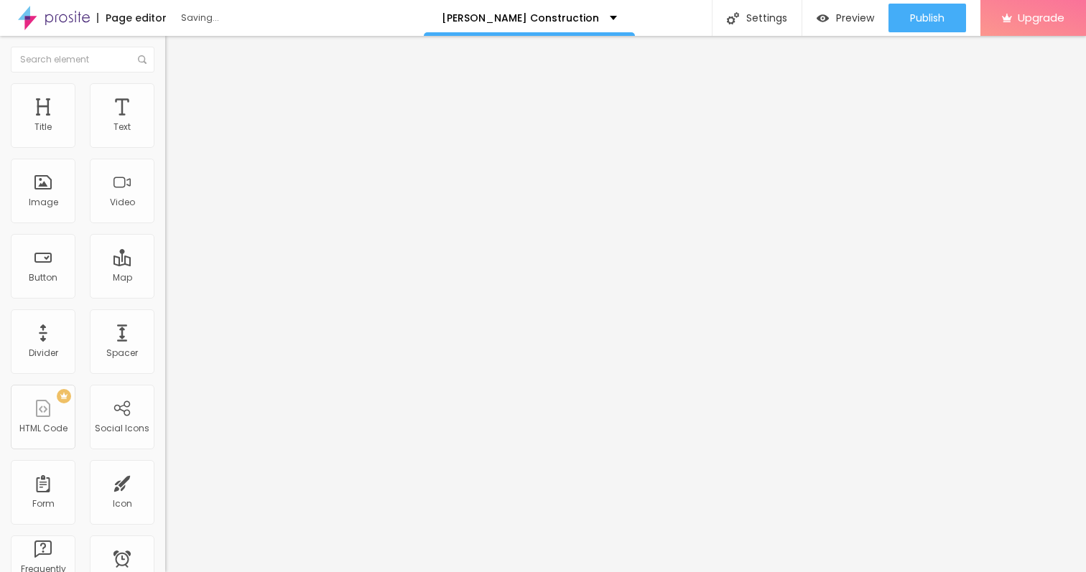
drag, startPoint x: 50, startPoint y: 298, endPoint x: 0, endPoint y: 298, distance: 50.3
click at [165, 298] on div "Text → VIEW DOCUMENT HERE Align Size Default Small Default Big Link URL https:/…" at bounding box center [247, 216] width 165 height 209
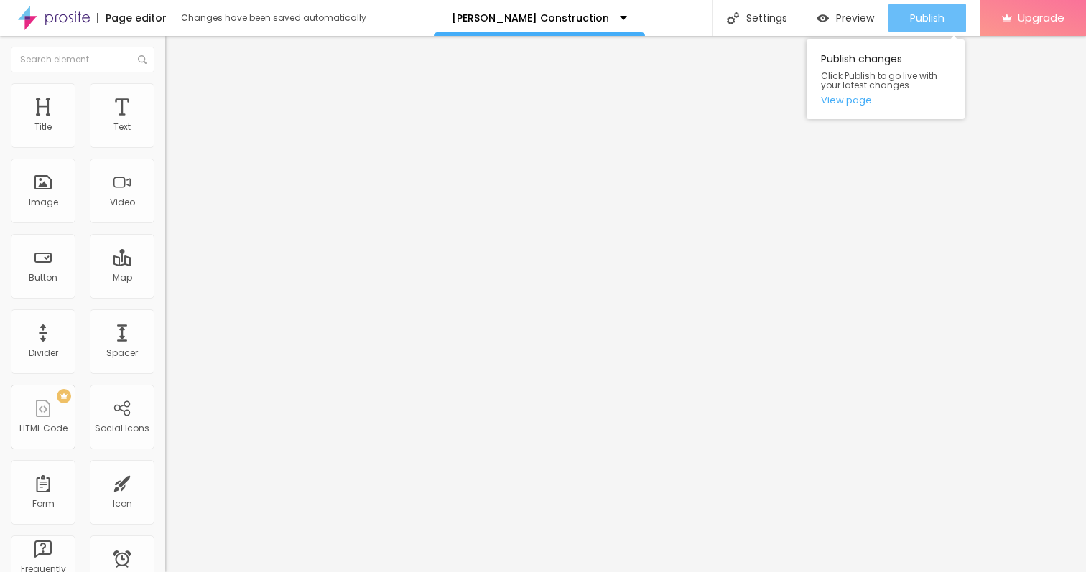
click at [911, 15] on span "Publish" at bounding box center [927, 17] width 34 height 11
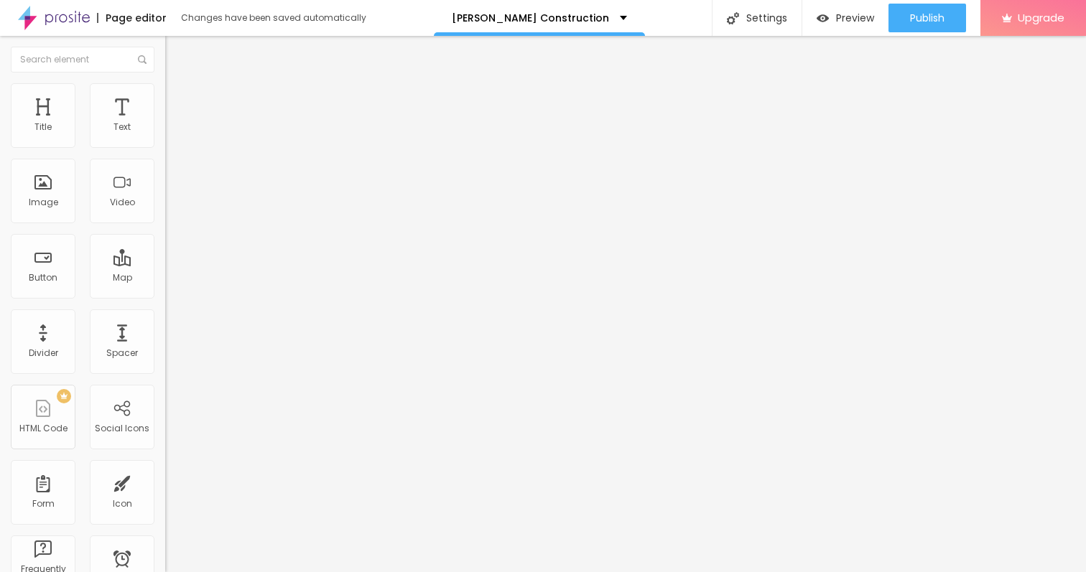
click at [26, 20] on img at bounding box center [54, 18] width 72 height 36
